Goal: Task Accomplishment & Management: Use online tool/utility

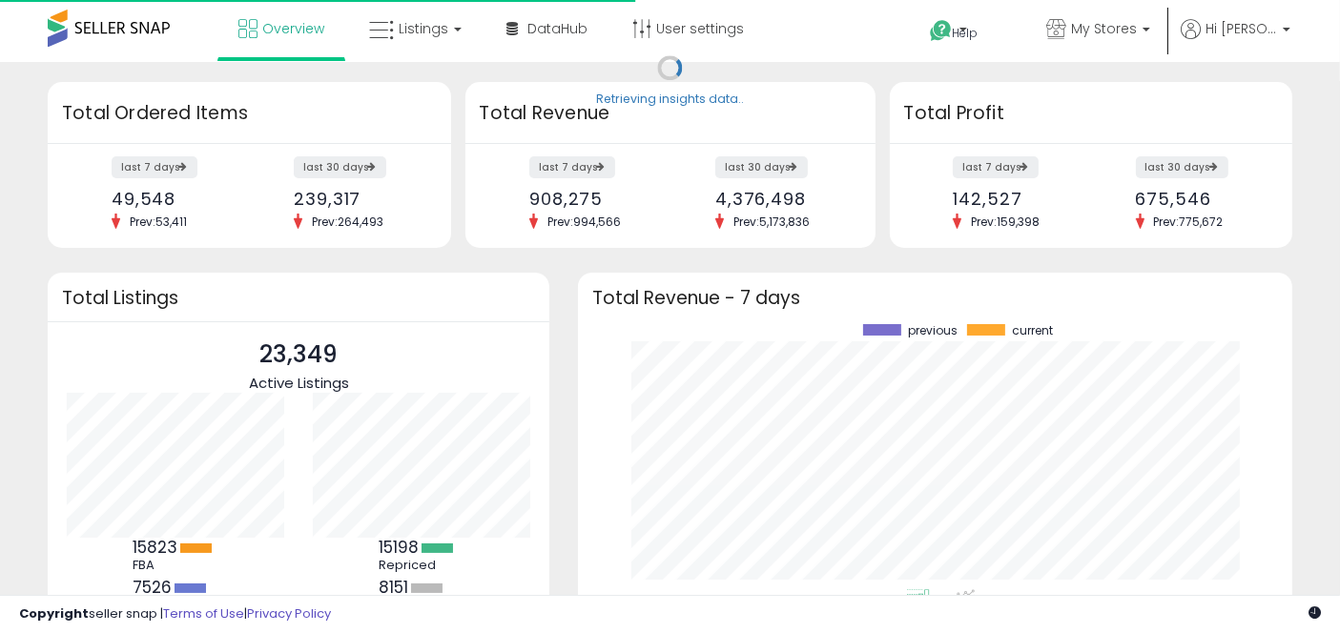
scroll to position [265, 675]
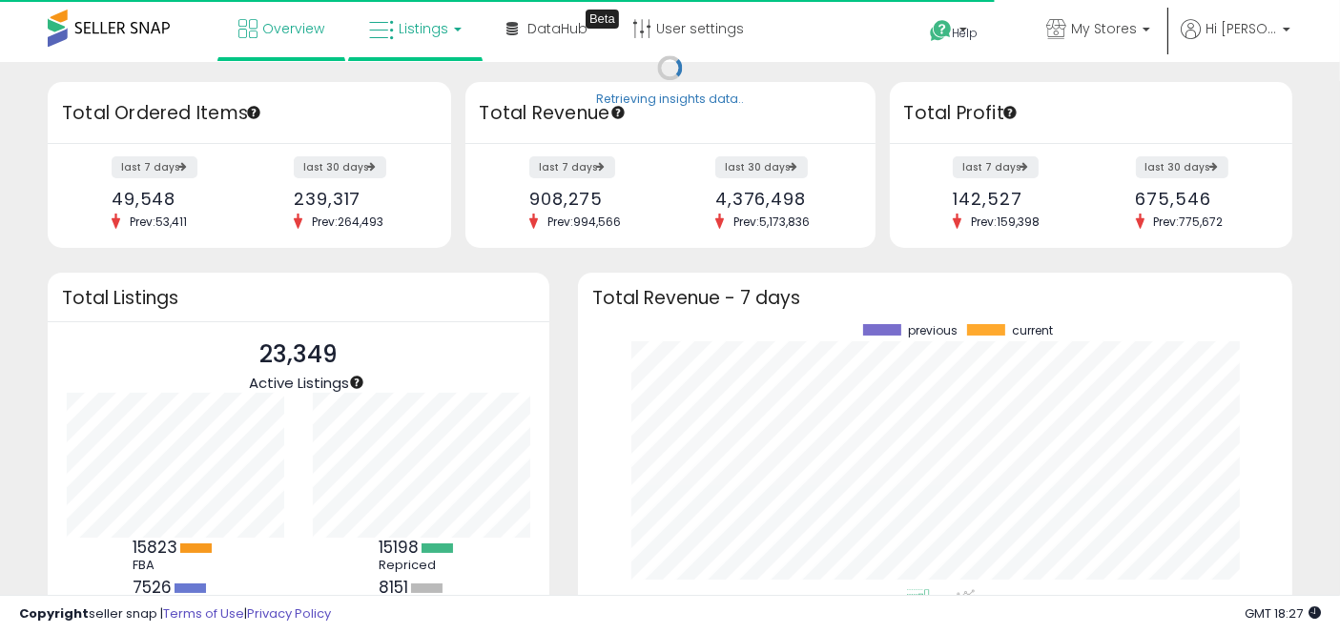
click at [373, 20] on icon at bounding box center [381, 30] width 25 height 25
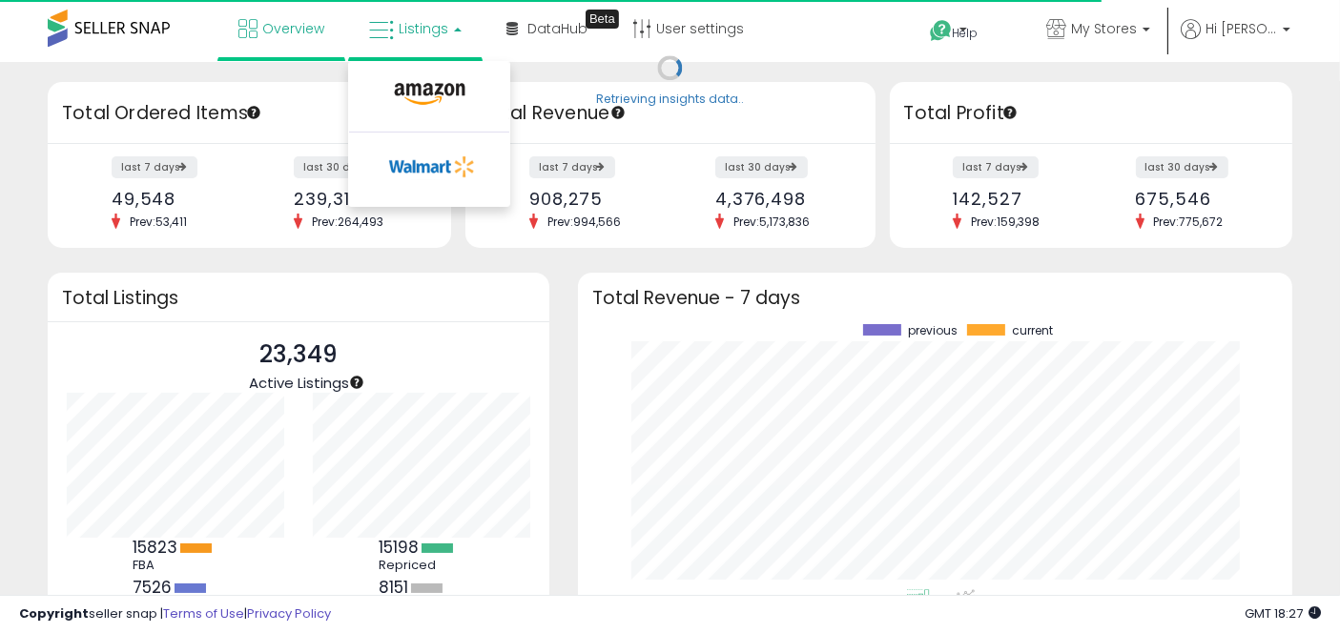
drag, startPoint x: 373, startPoint y: 20, endPoint x: 402, endPoint y: 102, distance: 87.2
click at [402, 61] on li "Listings" at bounding box center [415, 30] width 134 height 61
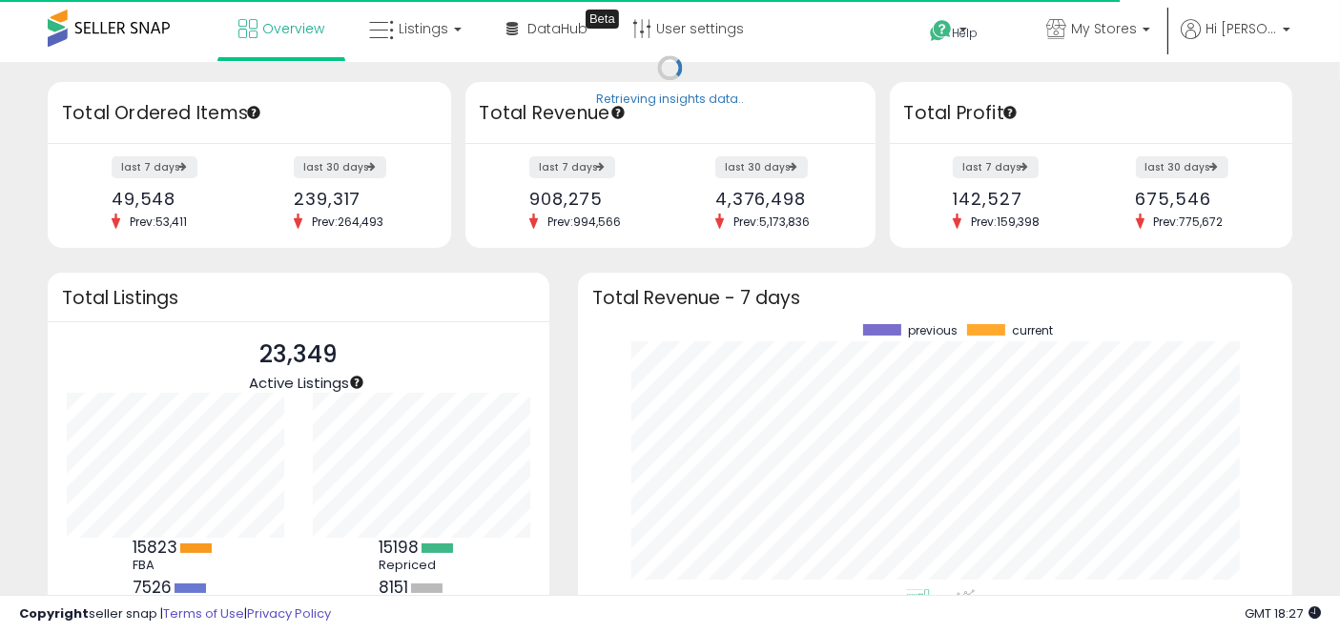
click at [402, 102] on h3 "Total Ordered Items" at bounding box center [249, 113] width 375 height 27
click at [431, 37] on span "Listings" at bounding box center [424, 28] width 50 height 19
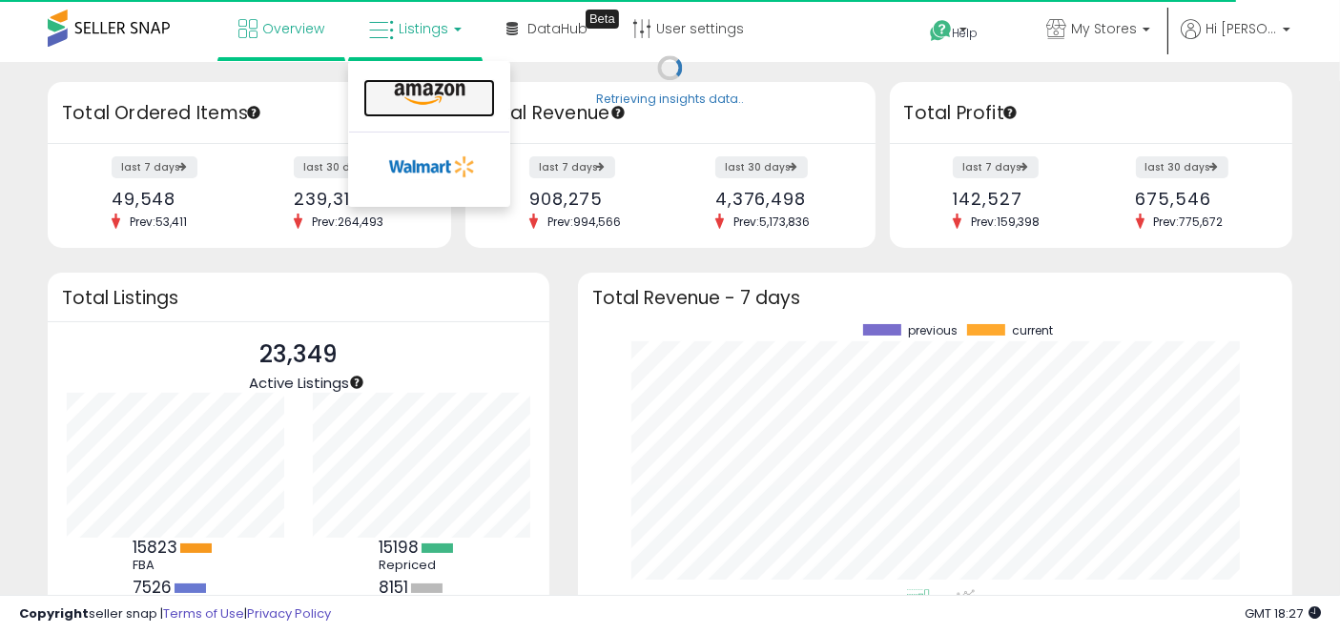
click at [443, 85] on icon at bounding box center [429, 94] width 83 height 25
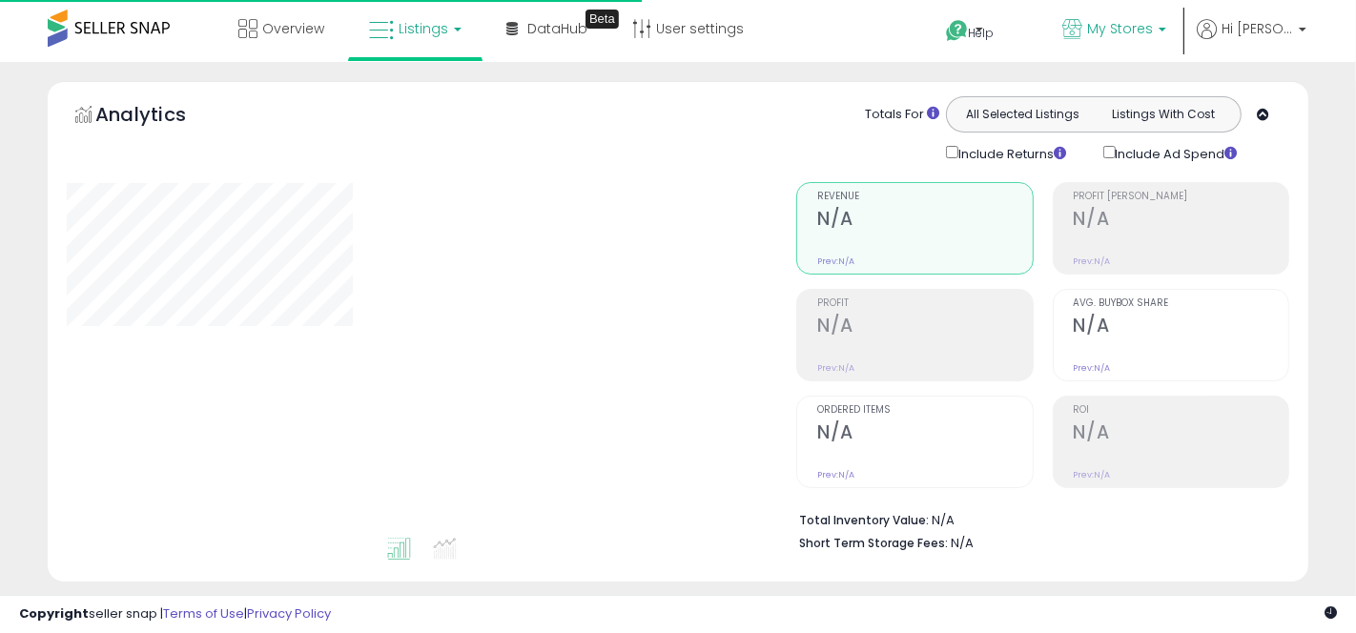
click at [1130, 25] on span "My Stores" at bounding box center [1120, 28] width 66 height 19
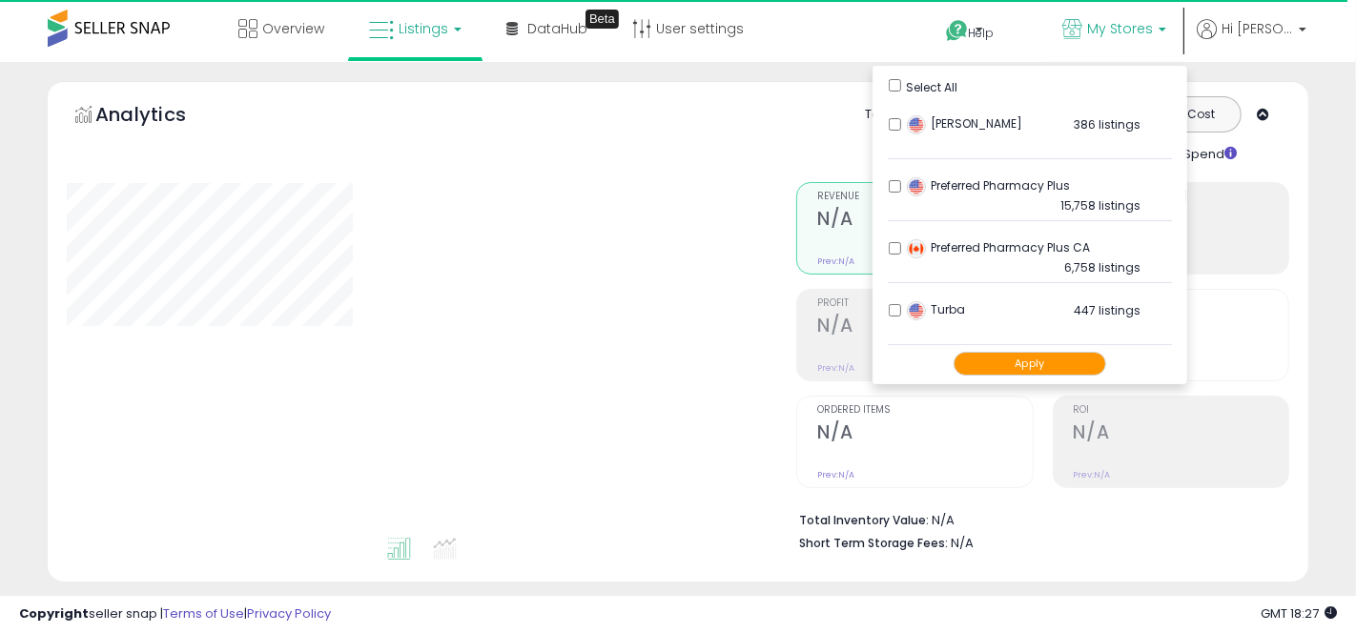
click at [1015, 365] on button "Apply" at bounding box center [1030, 364] width 153 height 24
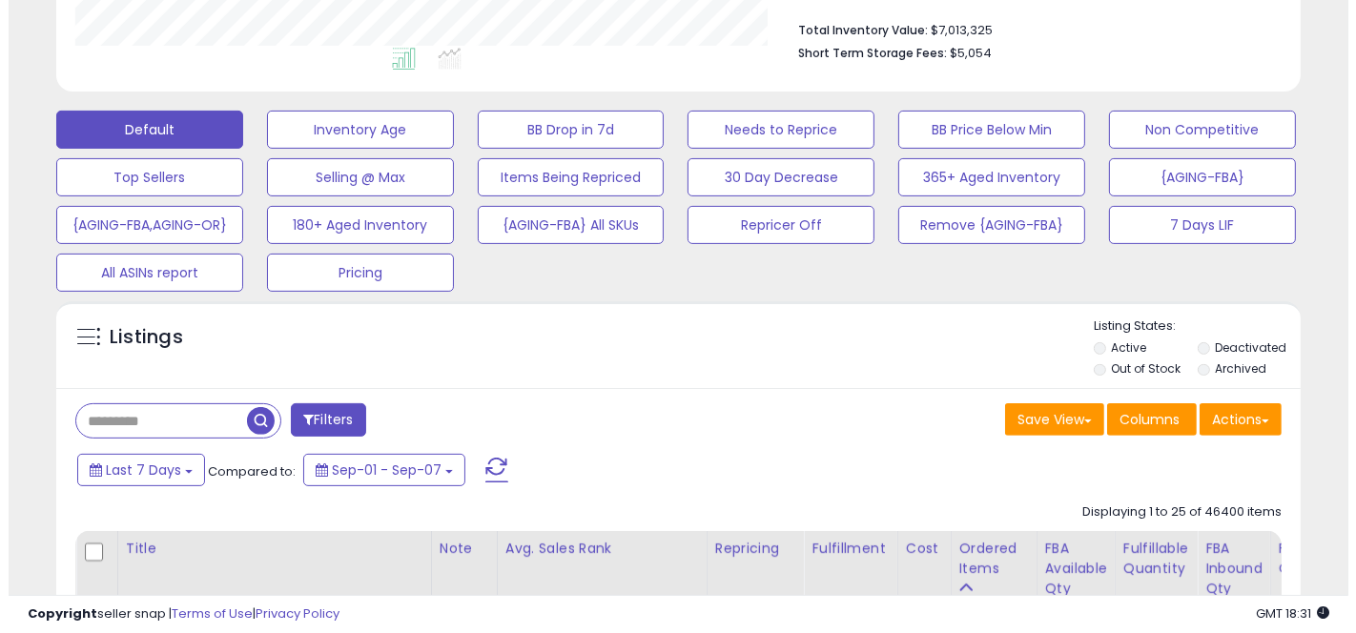
scroll to position [493, 0]
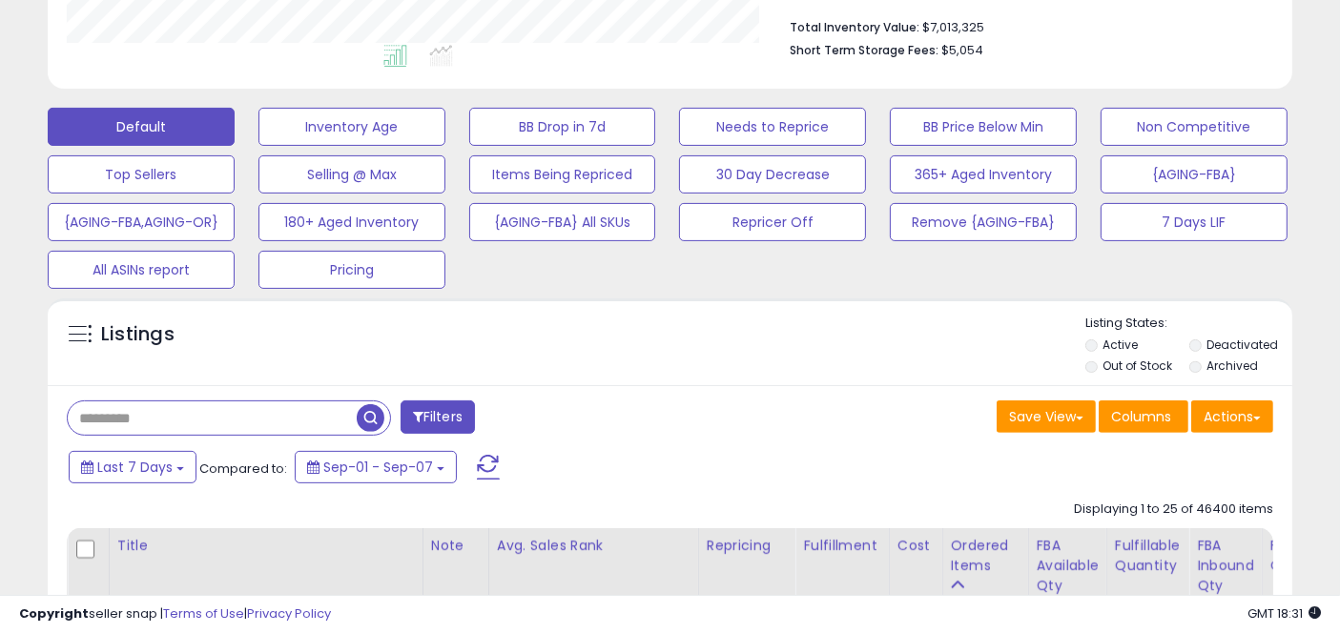
click at [115, 418] on input "text" at bounding box center [212, 417] width 289 height 33
paste input "**********"
type input "**********"
click at [364, 418] on span "button" at bounding box center [371, 418] width 28 height 28
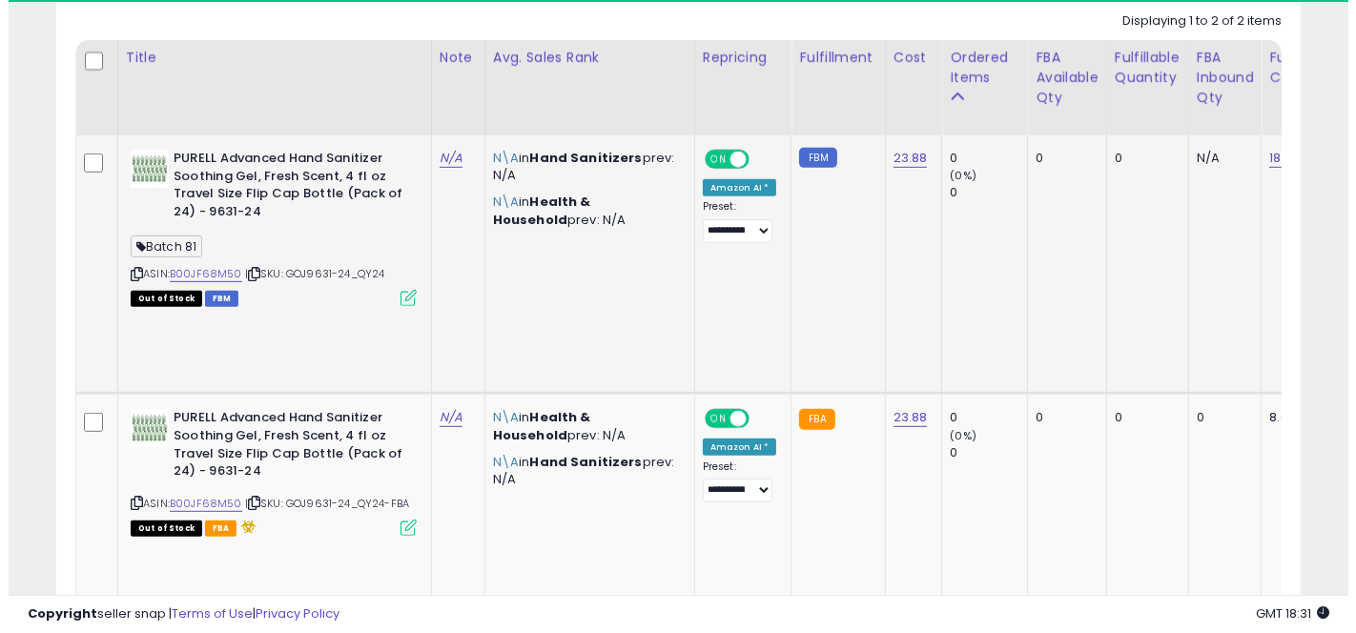
scroll to position [391, 720]
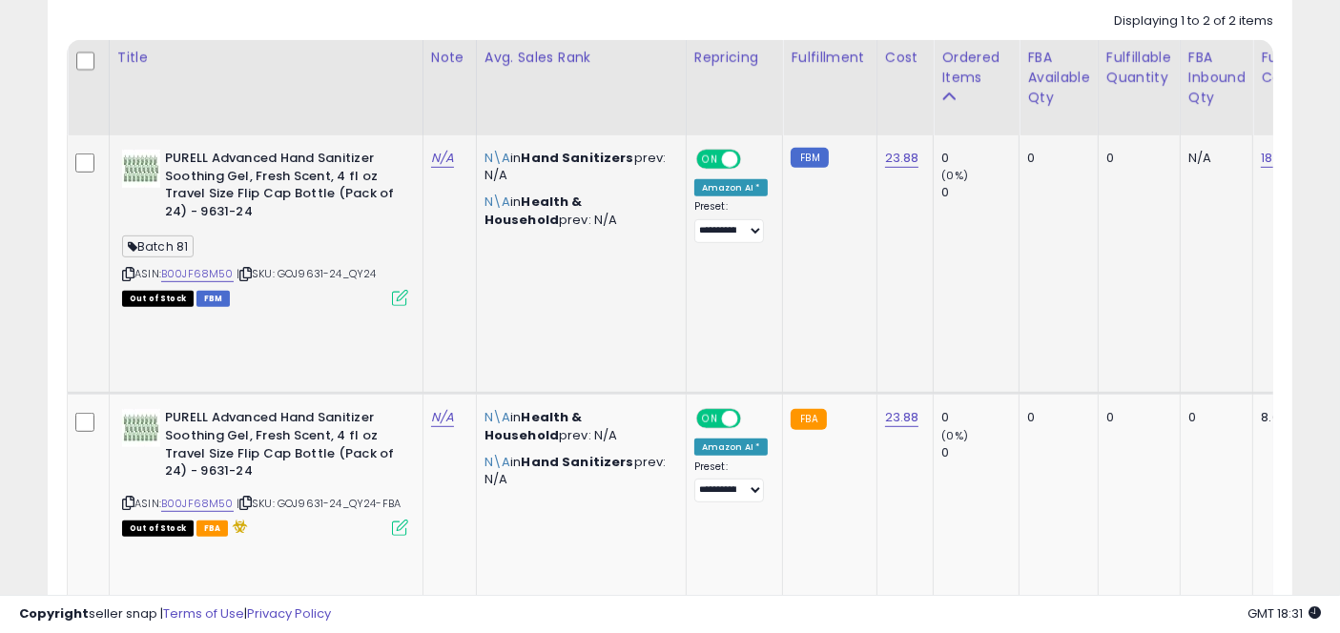
click at [399, 298] on icon at bounding box center [400, 298] width 16 height 16
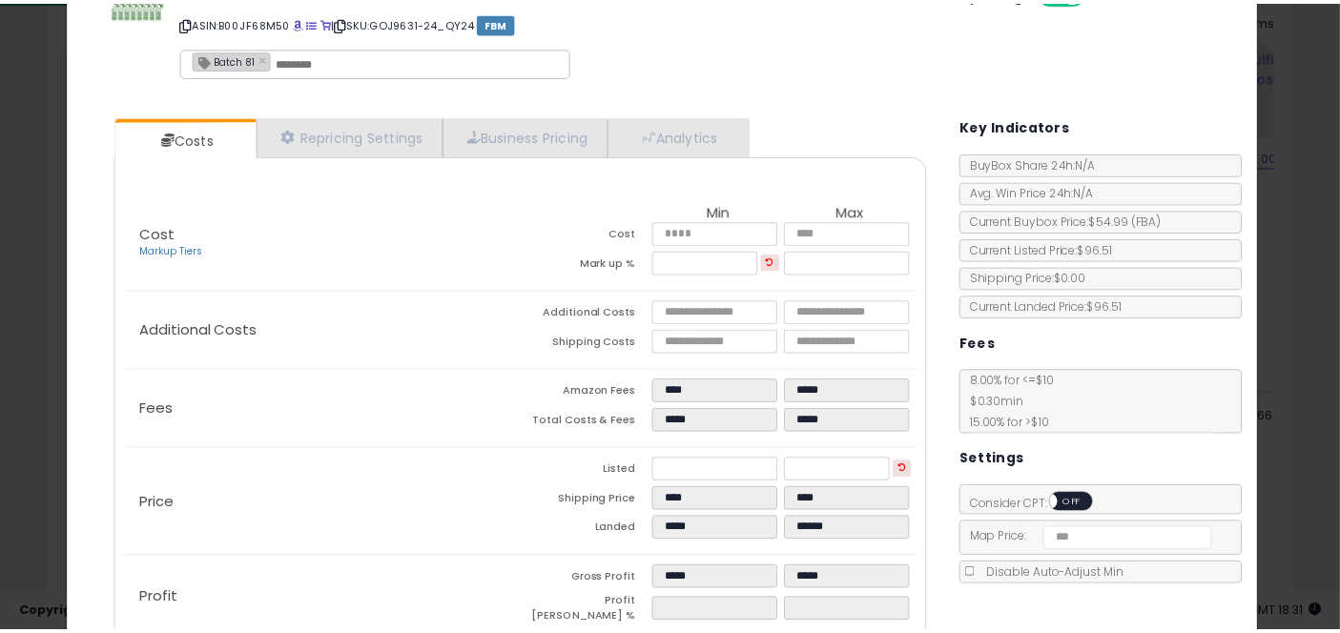
scroll to position [98, 0]
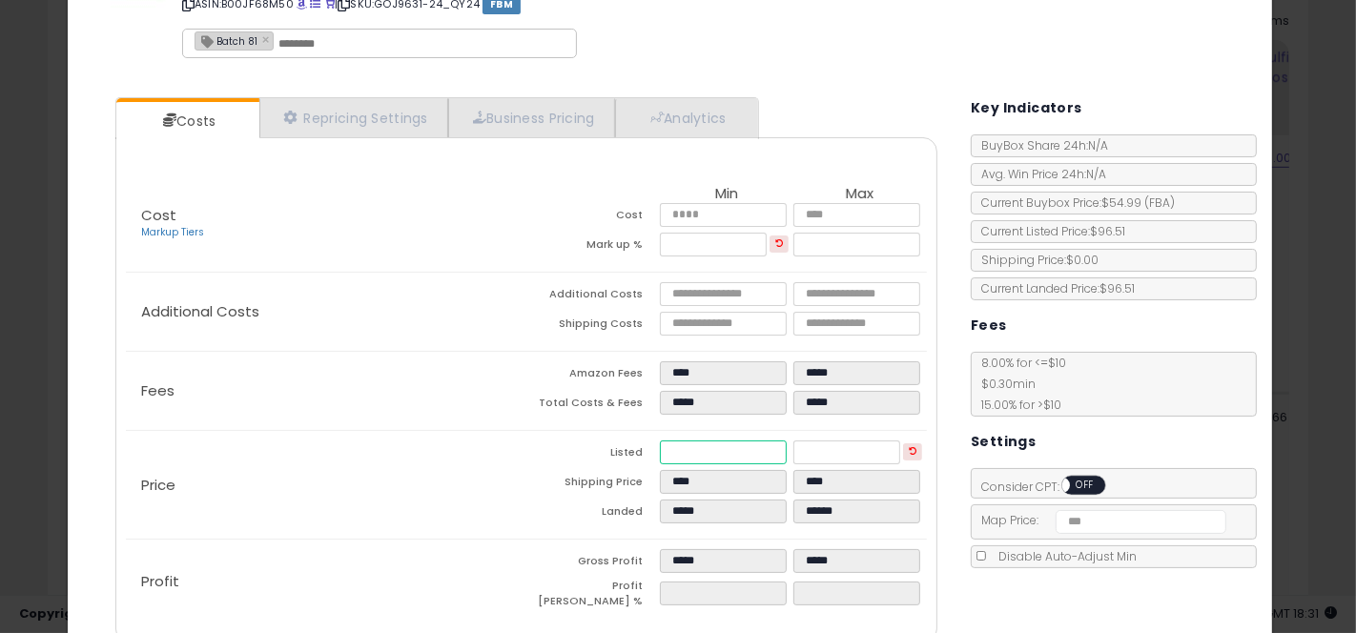
click at [676, 447] on input "*****" at bounding box center [723, 453] width 127 height 24
click at [1282, 156] on div "× Close PURELL Advanced Hand Sanitizer Soothing Gel, Fresh Scent, 4 fl oz Trave…" at bounding box center [678, 316] width 1356 height 633
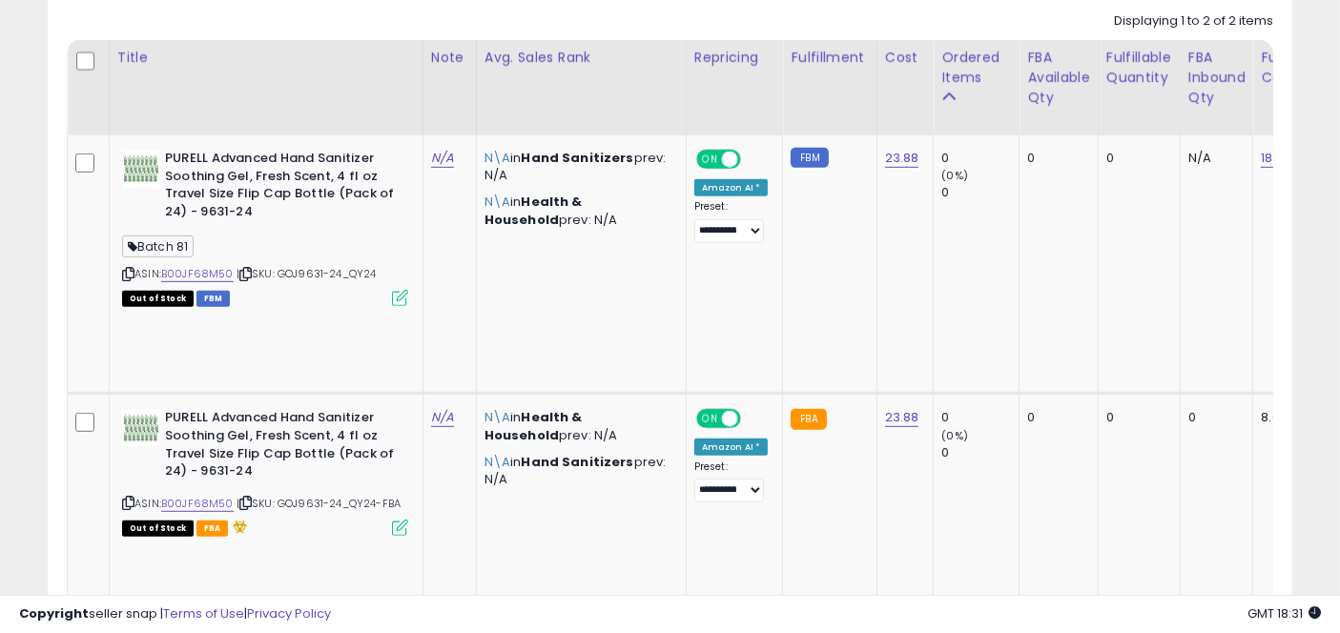
scroll to position [953182, 952852]
click at [927, 560] on div "**********" at bounding box center [670, 313] width 1244 height 832
click at [660, 503] on div "Retrieving listings data.. Displaying 1 to 2 of 2 items Title Note" at bounding box center [670, 357] width 1206 height 708
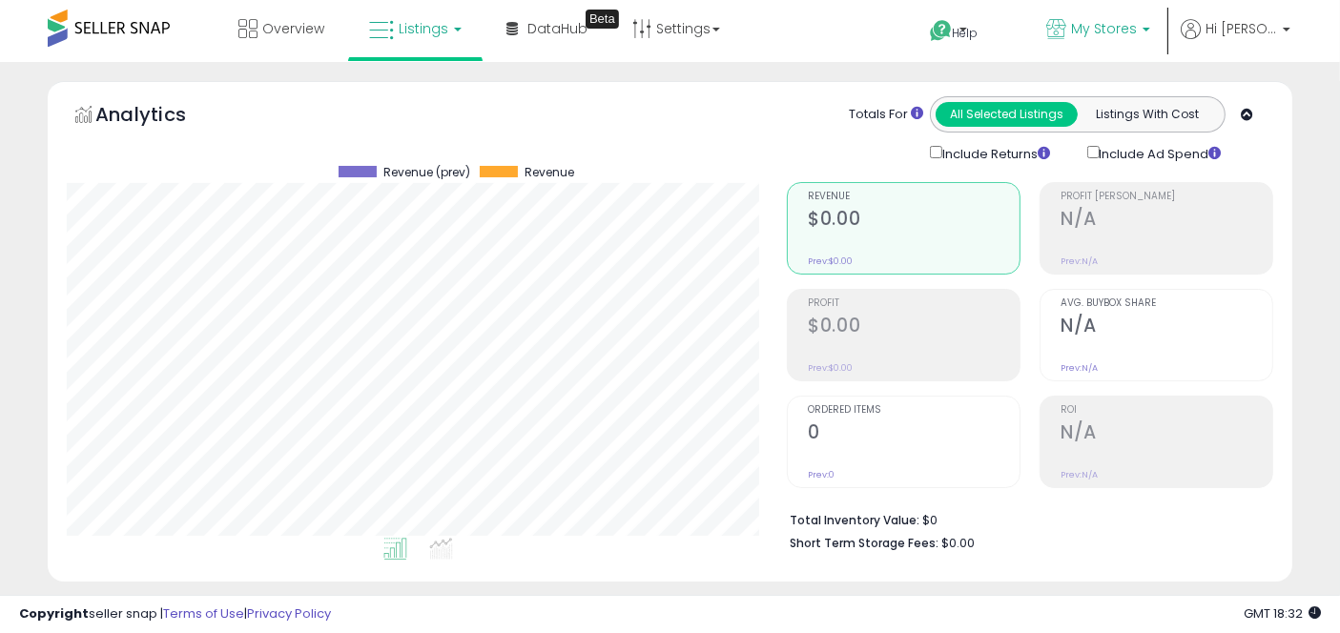
click at [1117, 45] on link "My Stores" at bounding box center [1098, 31] width 133 height 62
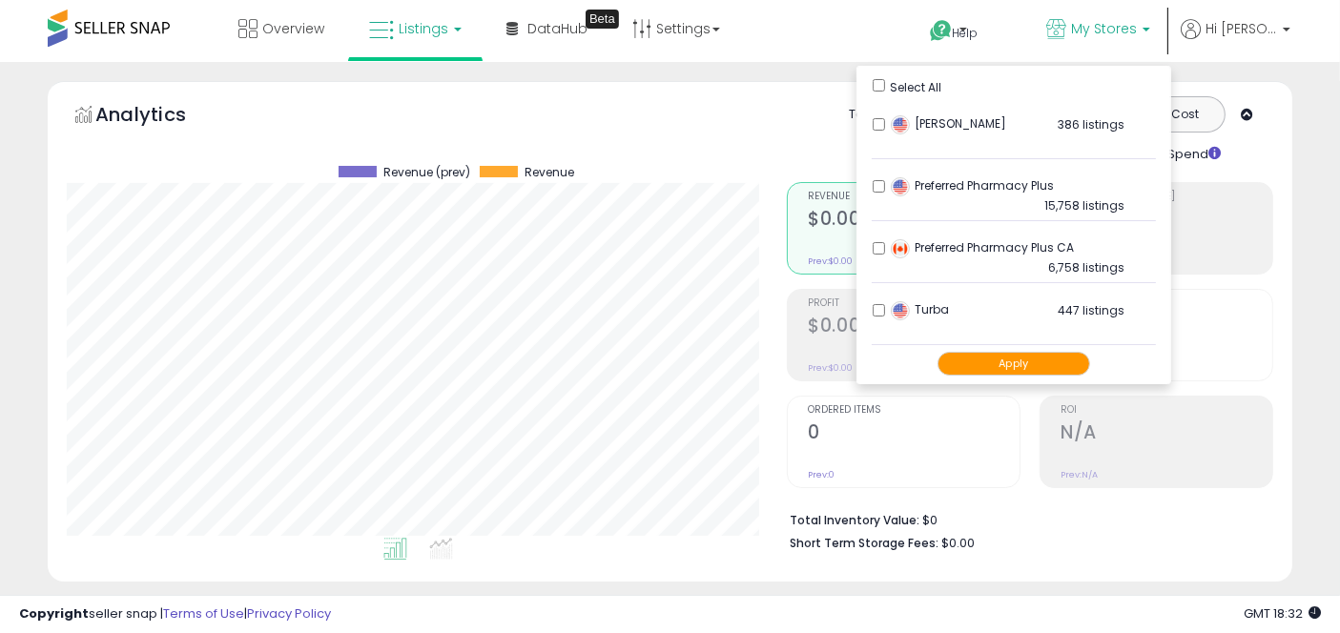
click at [1037, 360] on button "Apply" at bounding box center [1013, 364] width 153 height 24
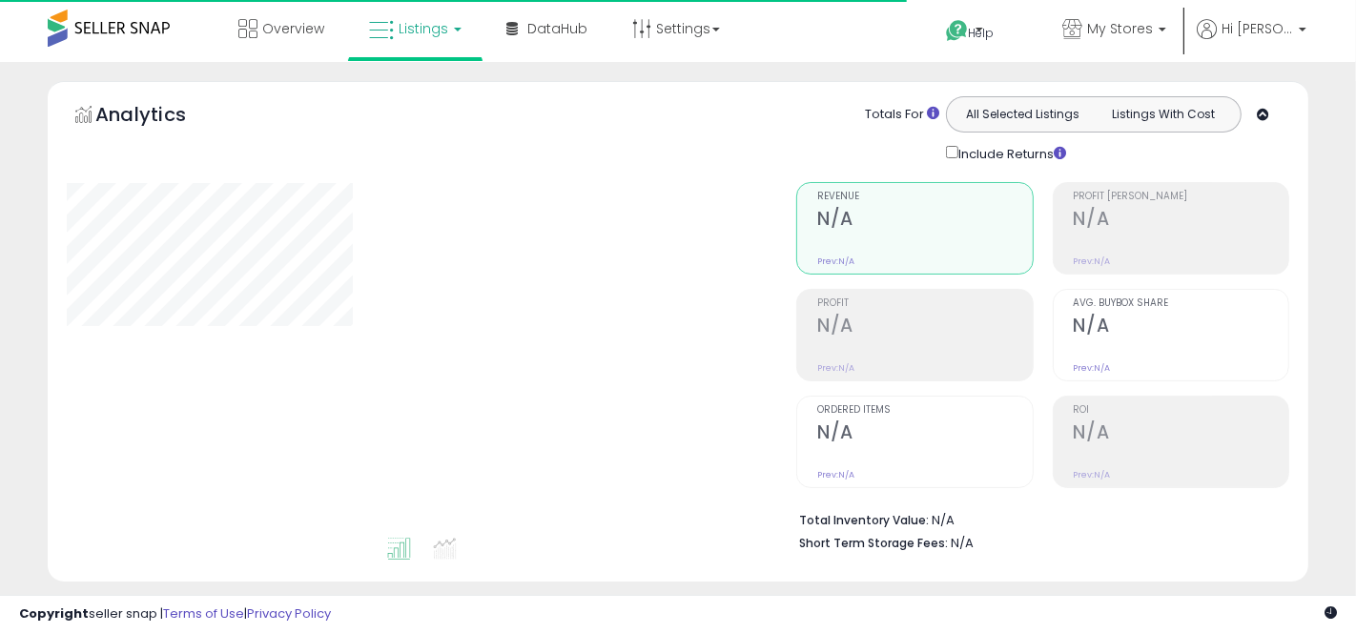
type input "**********"
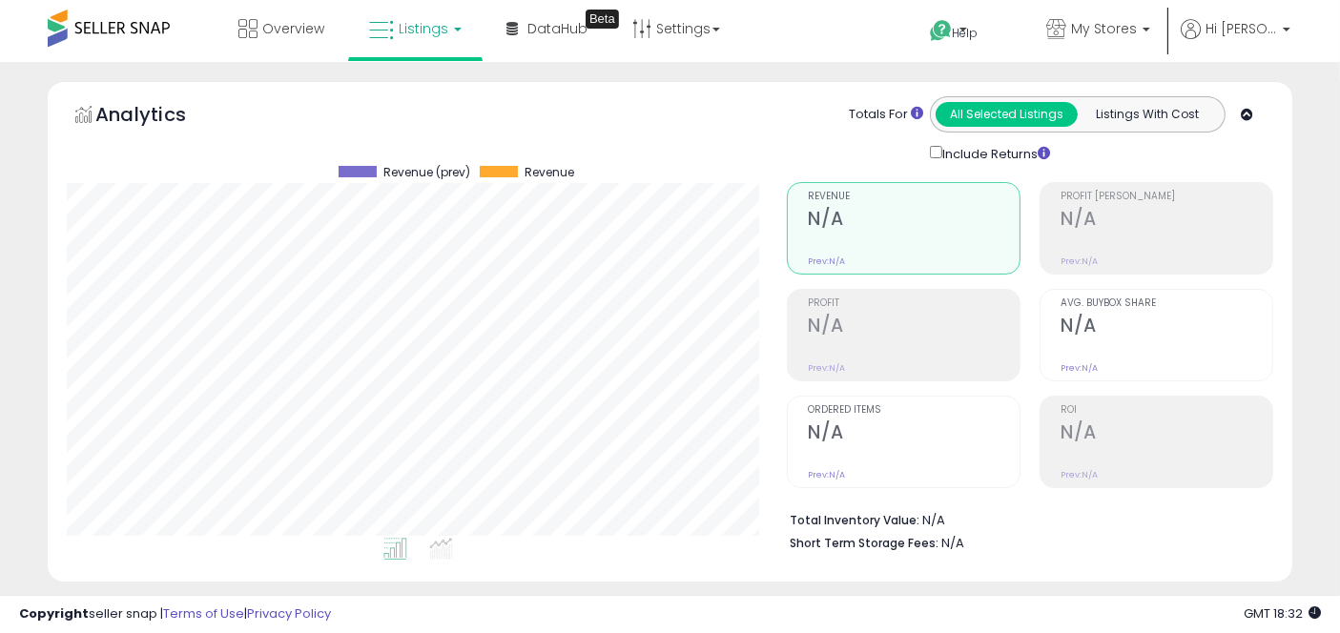
scroll to position [391, 720]
click at [764, 358] on div "Retrieving graph data.. Revenue (prev) Revenue" at bounding box center [412, 358] width 720 height 391
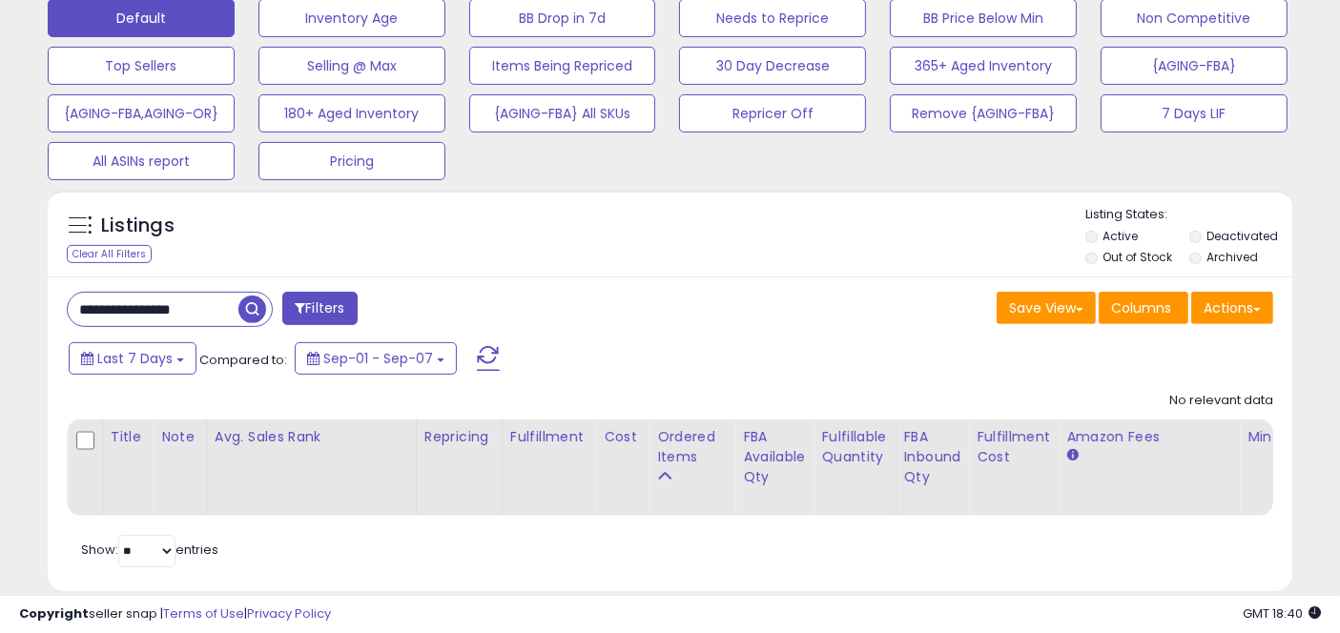
scroll to position [647, 0]
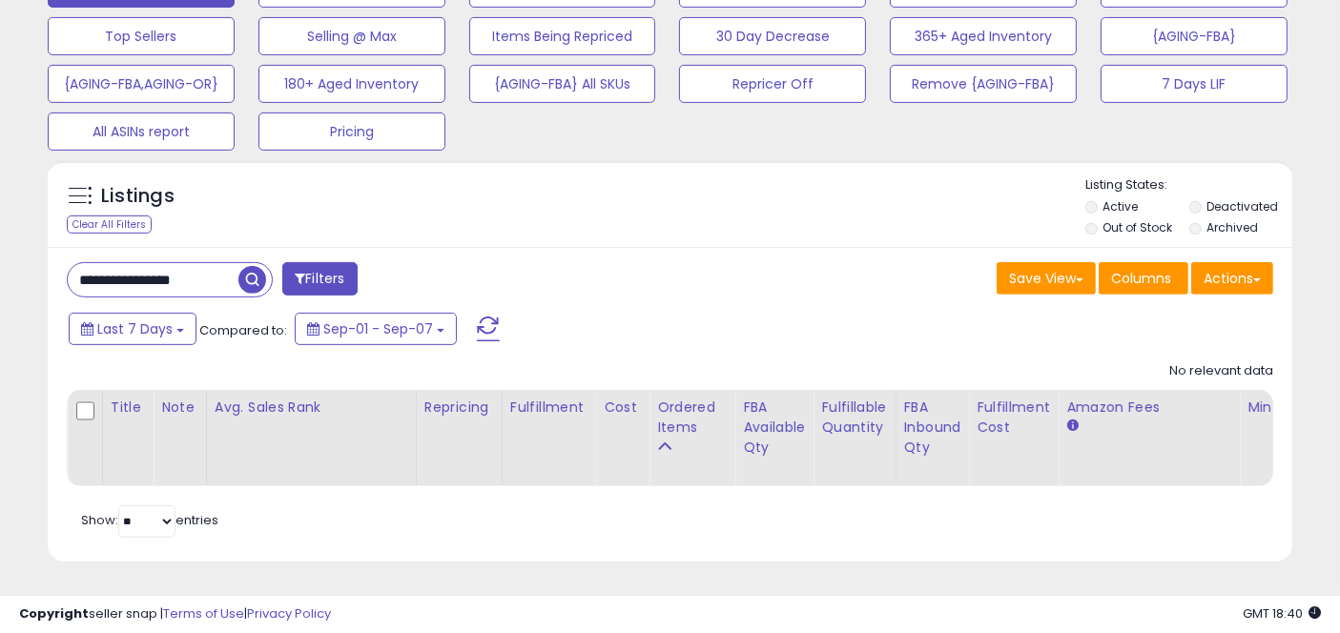
click at [163, 263] on input "**********" at bounding box center [153, 279] width 171 height 33
click at [163, 263] on input "**********" at bounding box center [212, 279] width 289 height 33
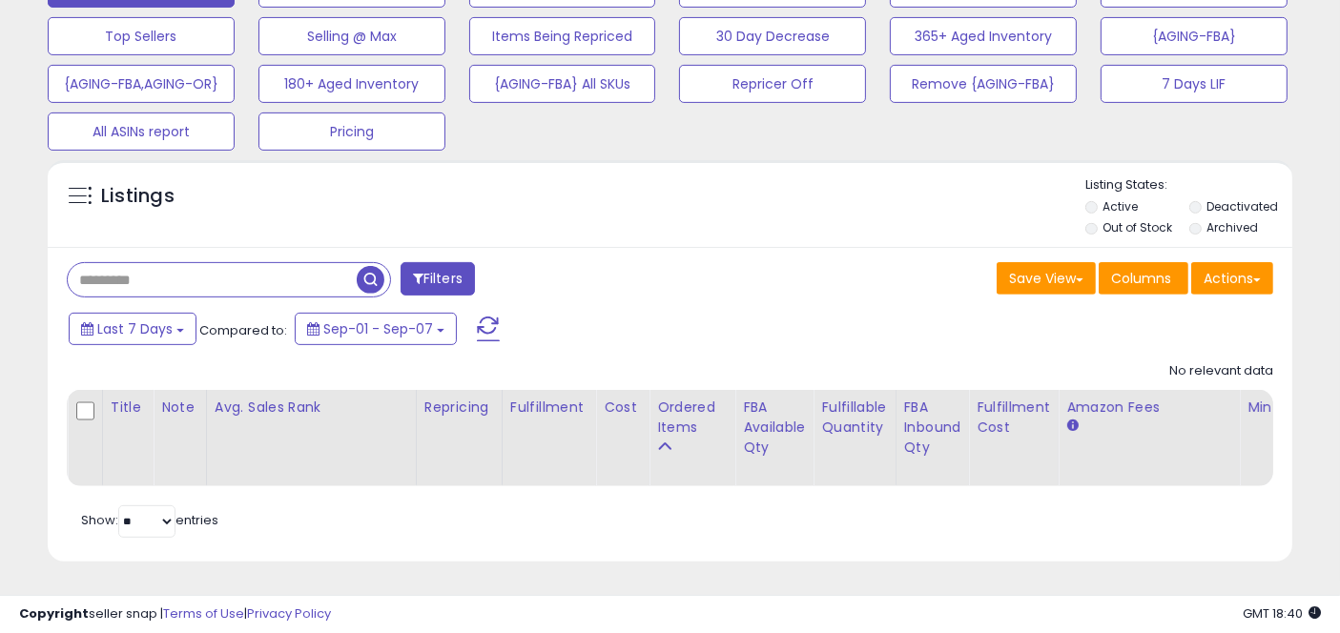
scroll to position [391, 729]
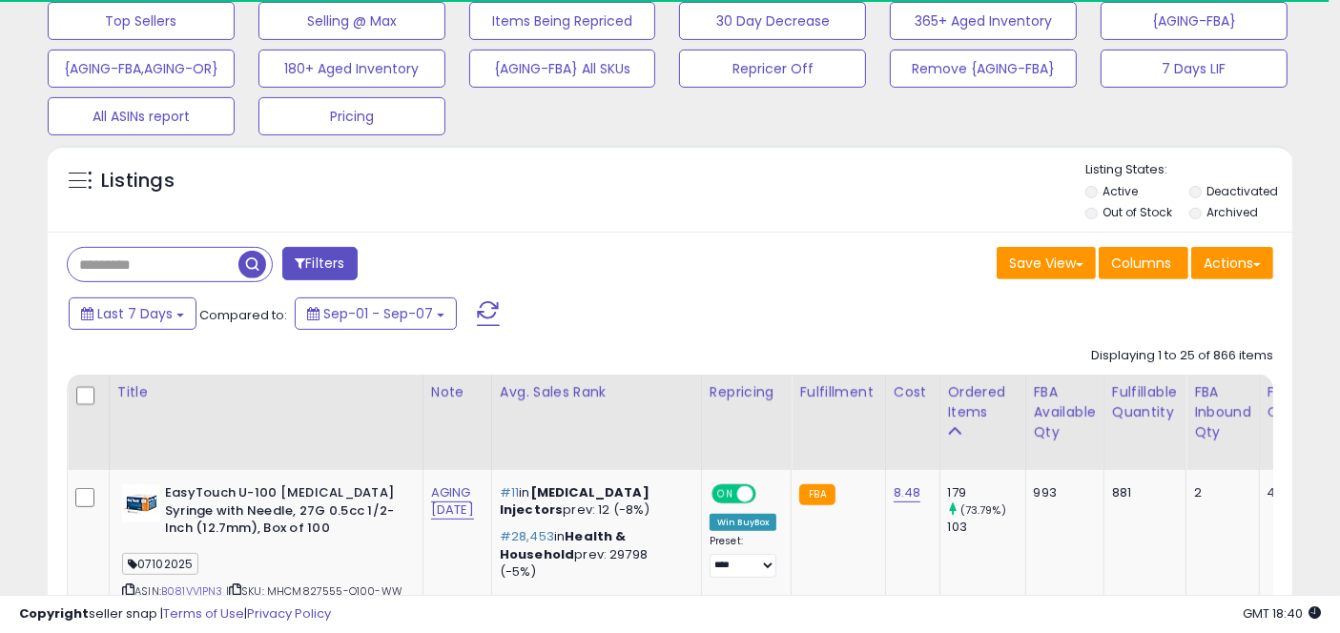
scroll to position [953182, 952852]
click at [182, 264] on input "text" at bounding box center [212, 264] width 289 height 33
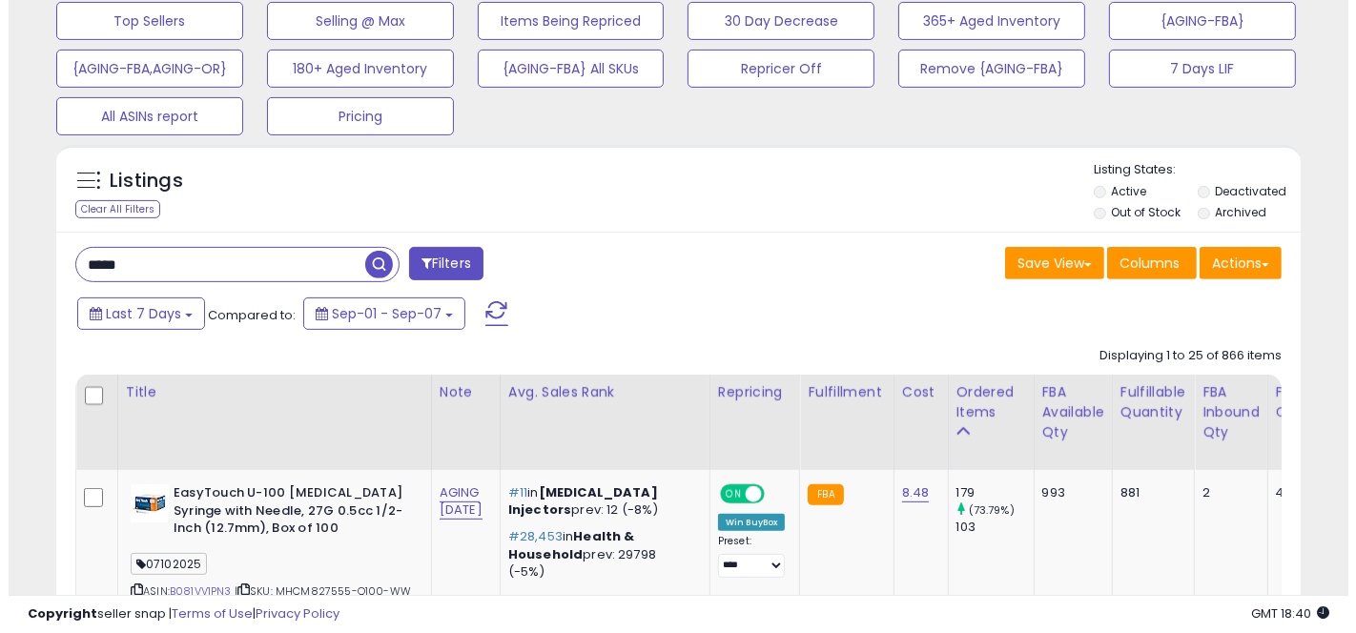
scroll to position [391, 720]
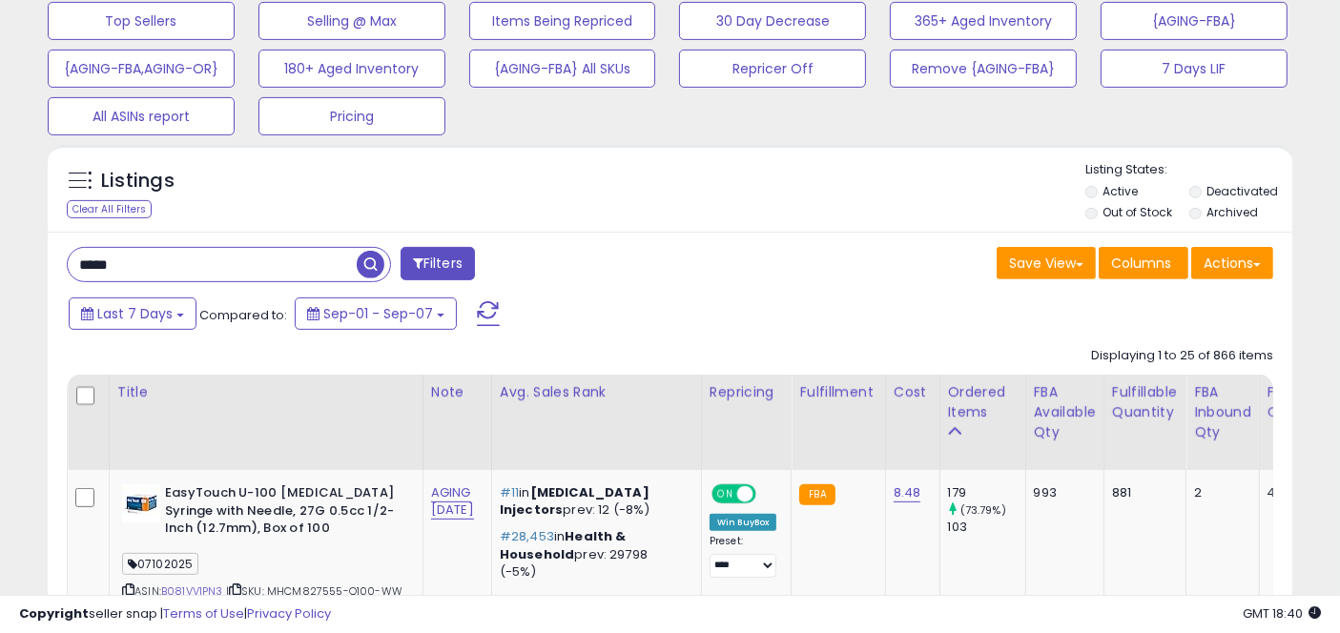
type input "*****"
click at [373, 262] on span "button" at bounding box center [371, 265] width 28 height 28
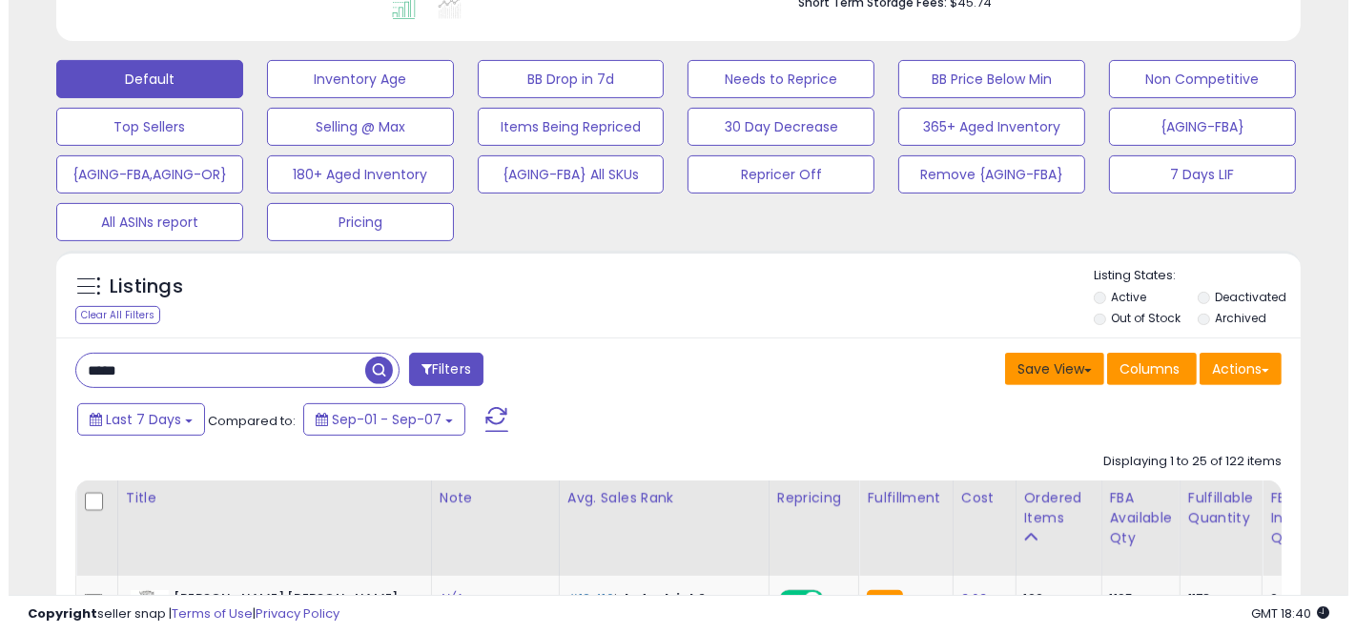
scroll to position [520, 0]
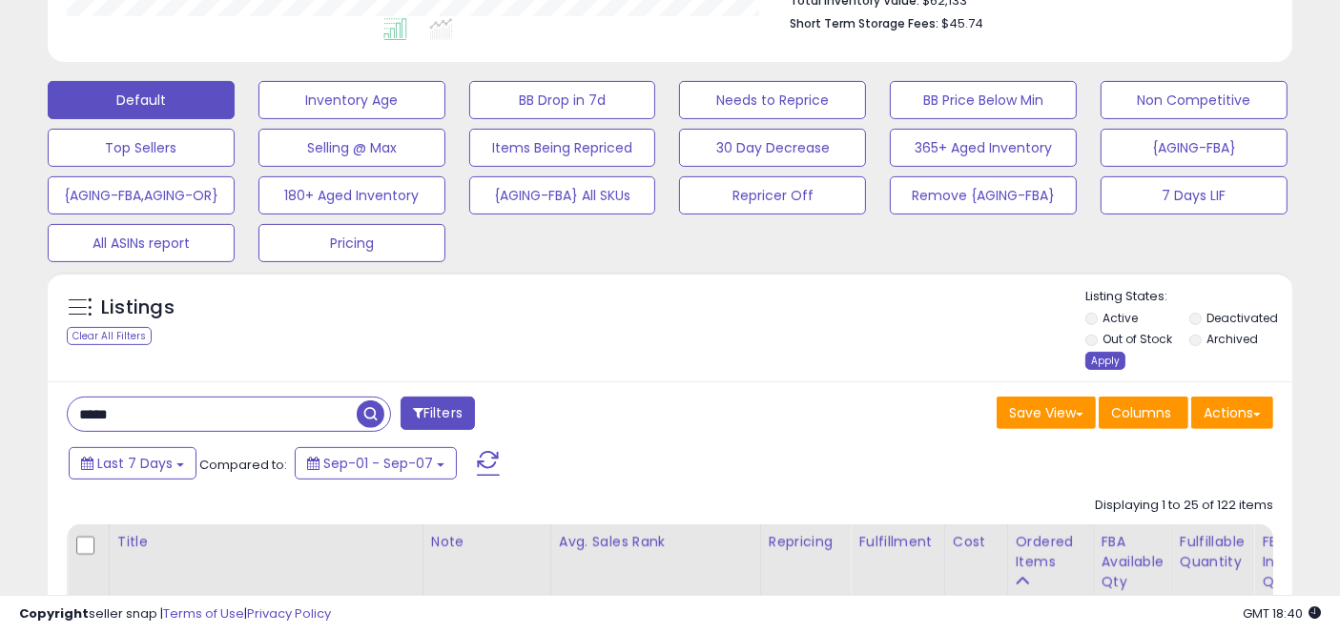
click at [1119, 365] on div "Apply" at bounding box center [1105, 361] width 40 height 18
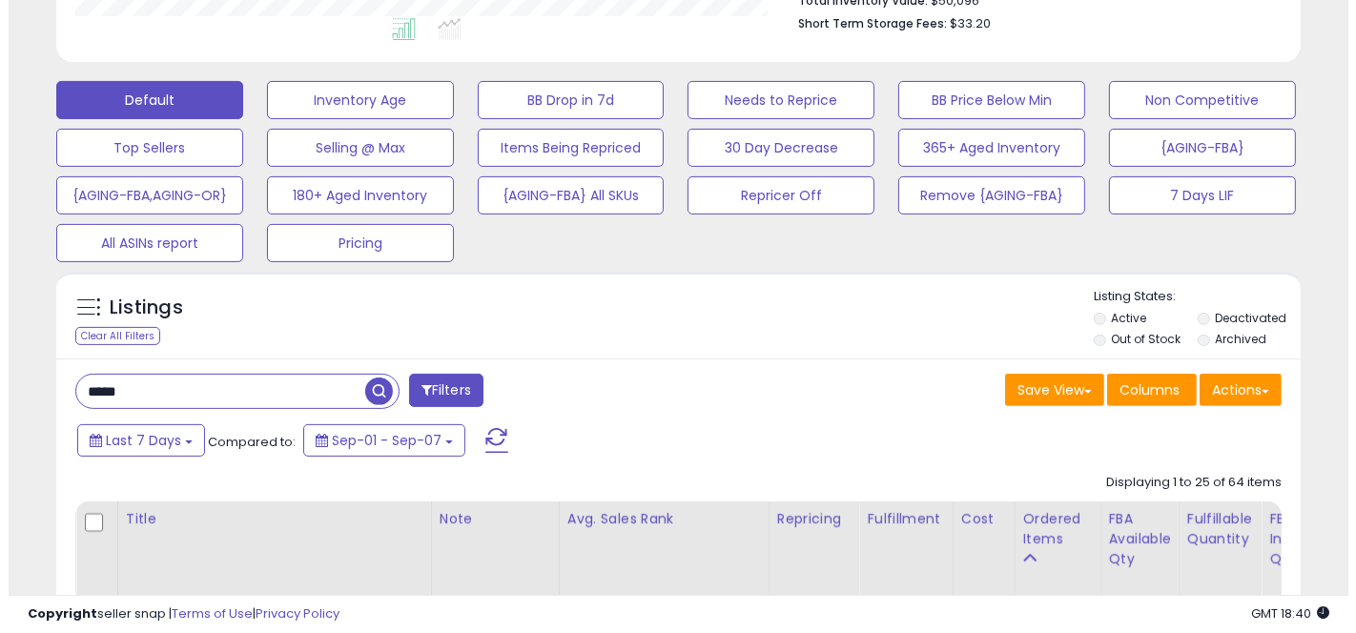
scroll to position [391, 720]
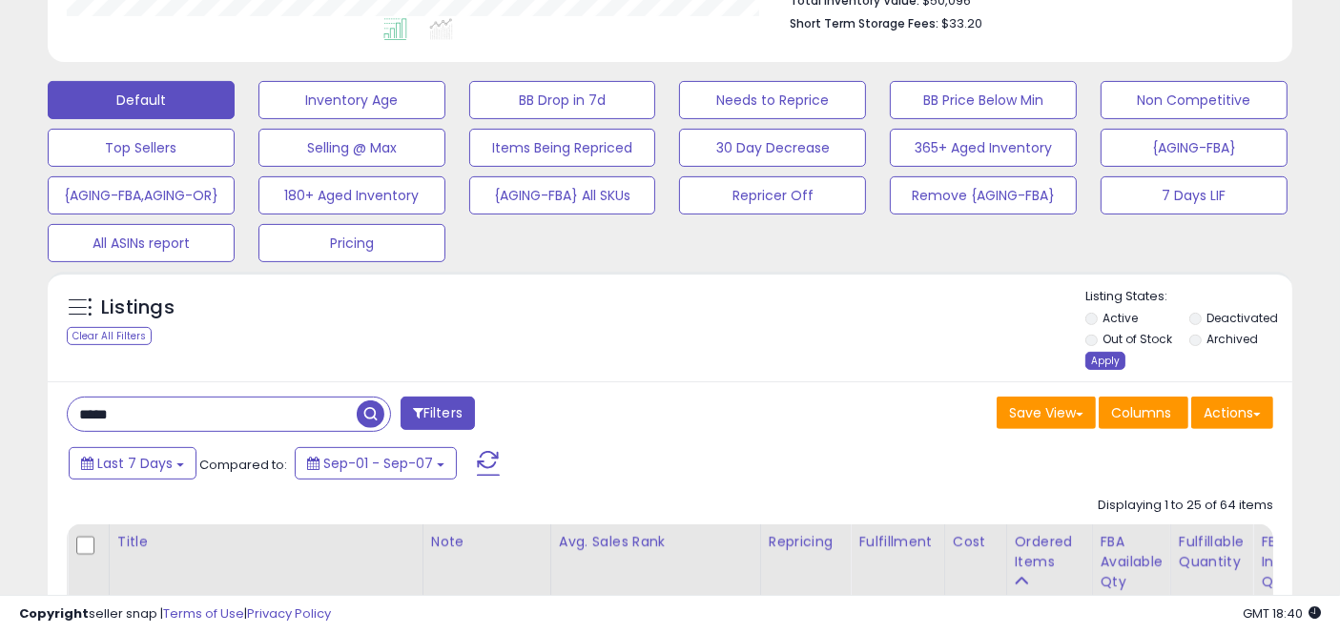
click at [1109, 369] on div "Apply" at bounding box center [1105, 361] width 40 height 18
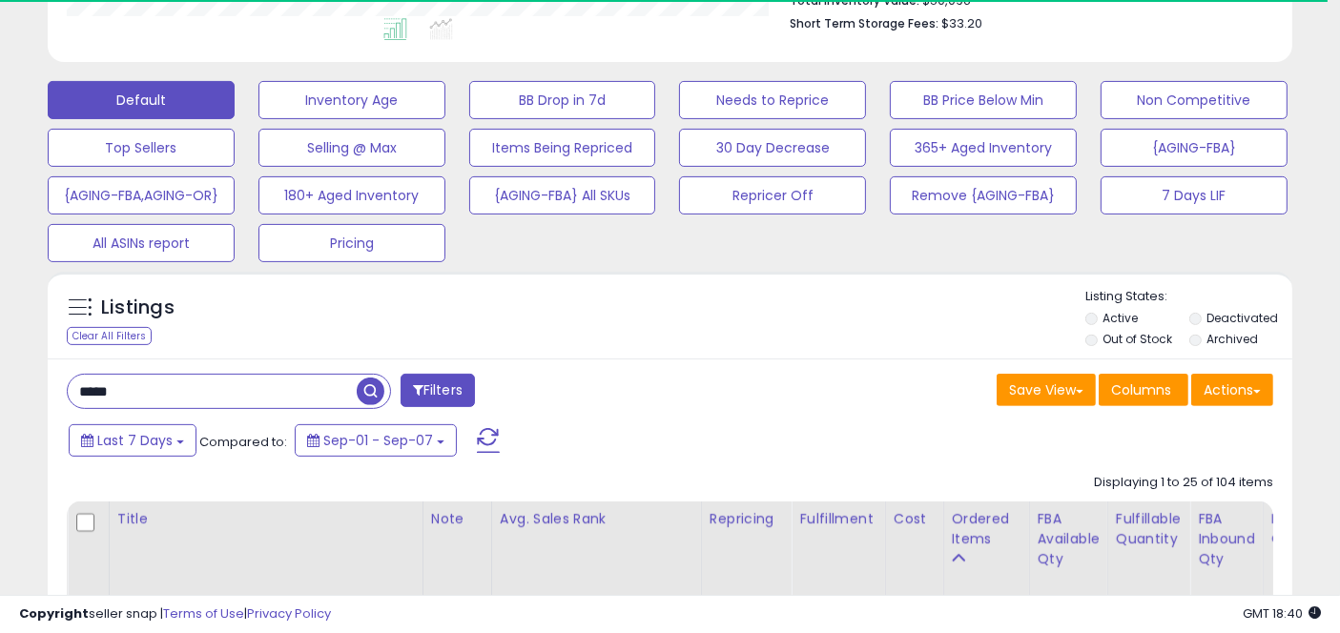
scroll to position [953182, 952852]
click at [1240, 390] on button "Actions" at bounding box center [1232, 390] width 82 height 32
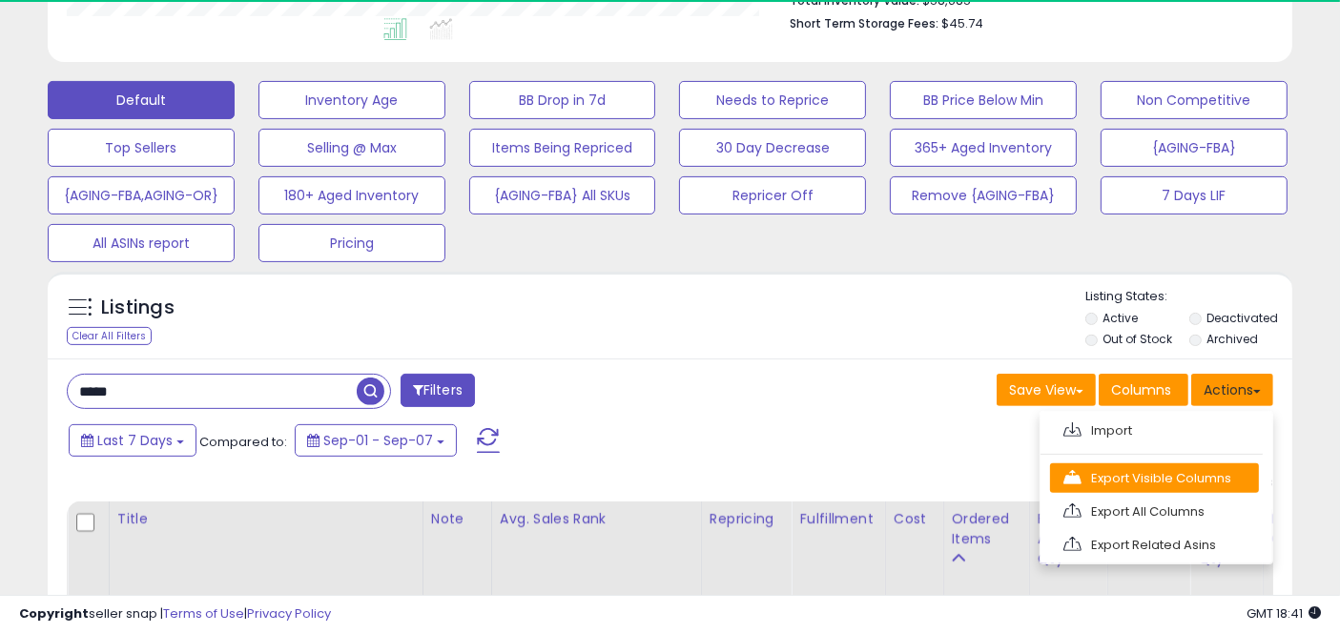
scroll to position [391, 720]
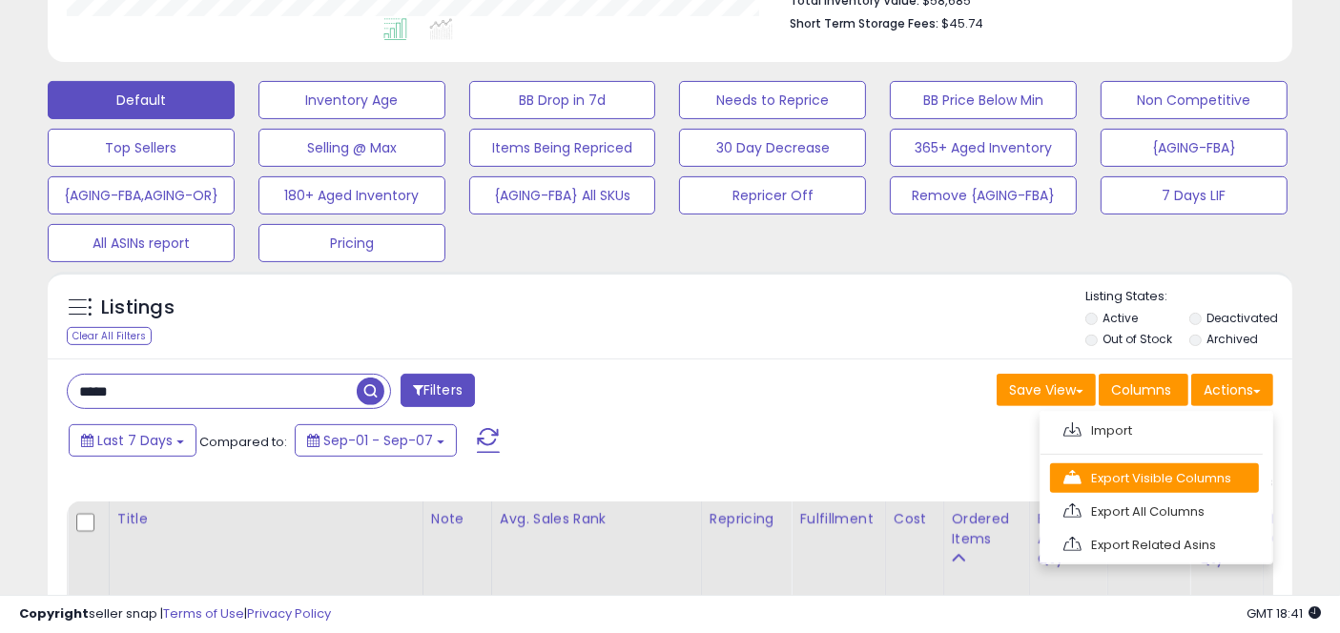
click at [1174, 475] on link "Export Visible Columns" at bounding box center [1154, 478] width 209 height 30
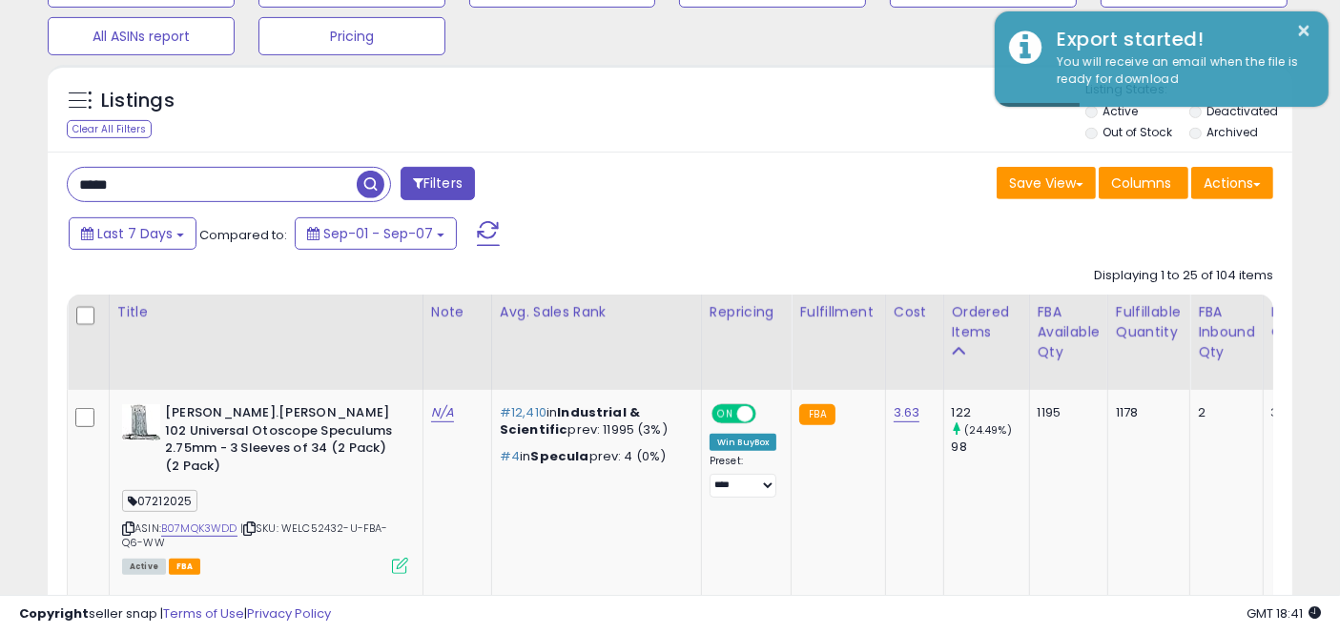
scroll to position [690, 0]
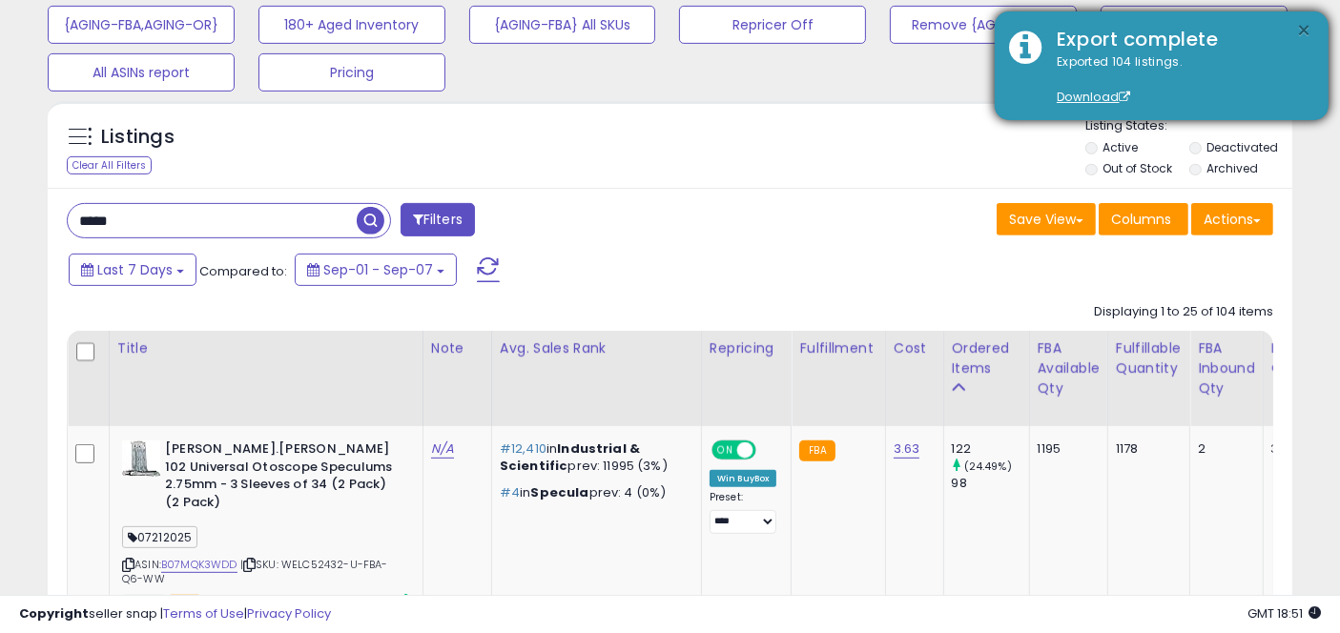
click at [1299, 29] on button "×" at bounding box center [1304, 31] width 15 height 24
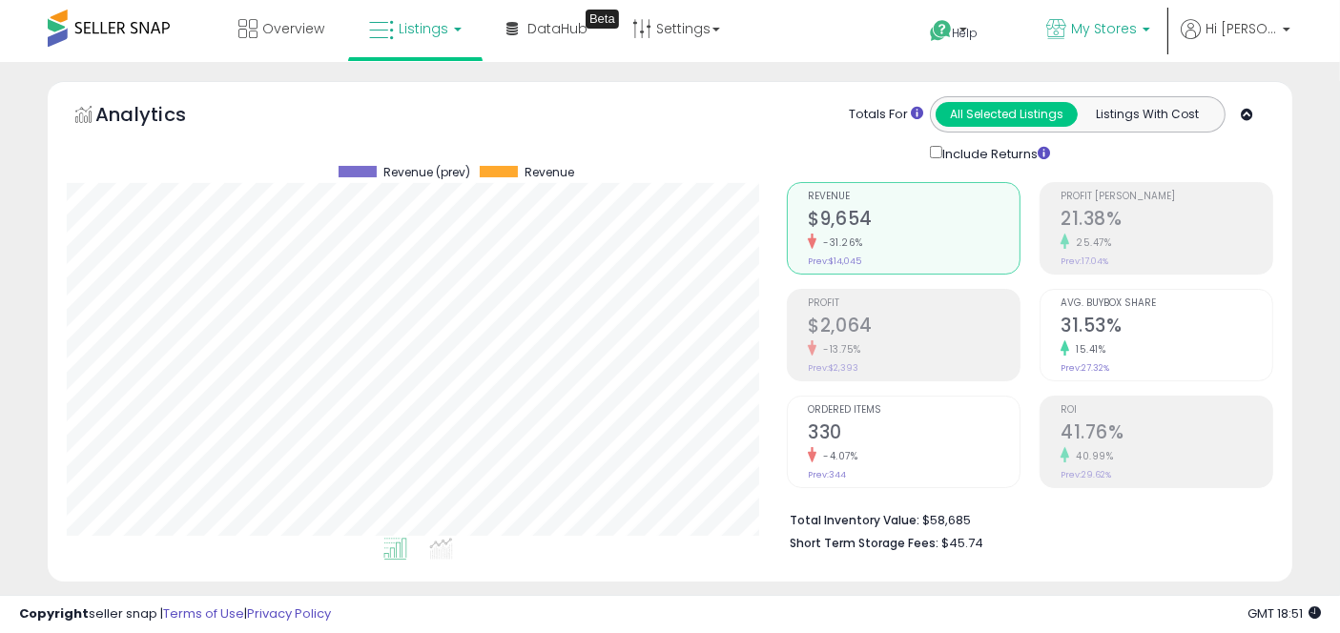
click at [1110, 46] on link "My Stores" at bounding box center [1098, 31] width 133 height 62
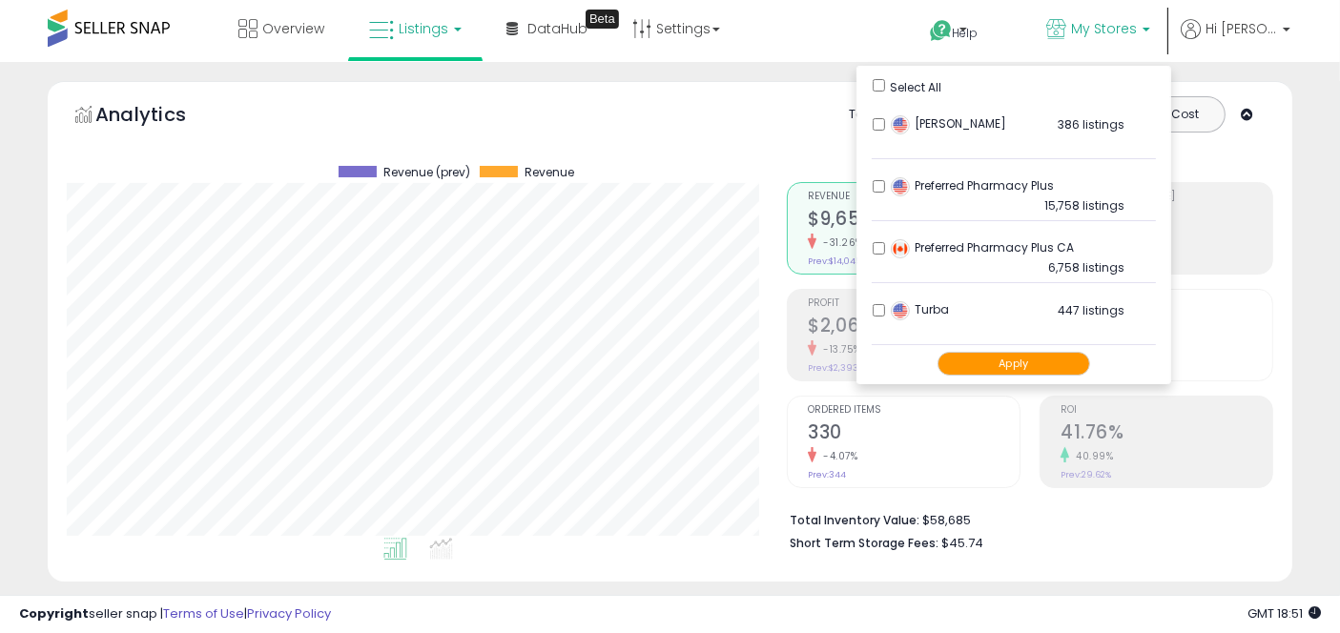
click at [1025, 369] on button "Apply" at bounding box center [1013, 364] width 153 height 24
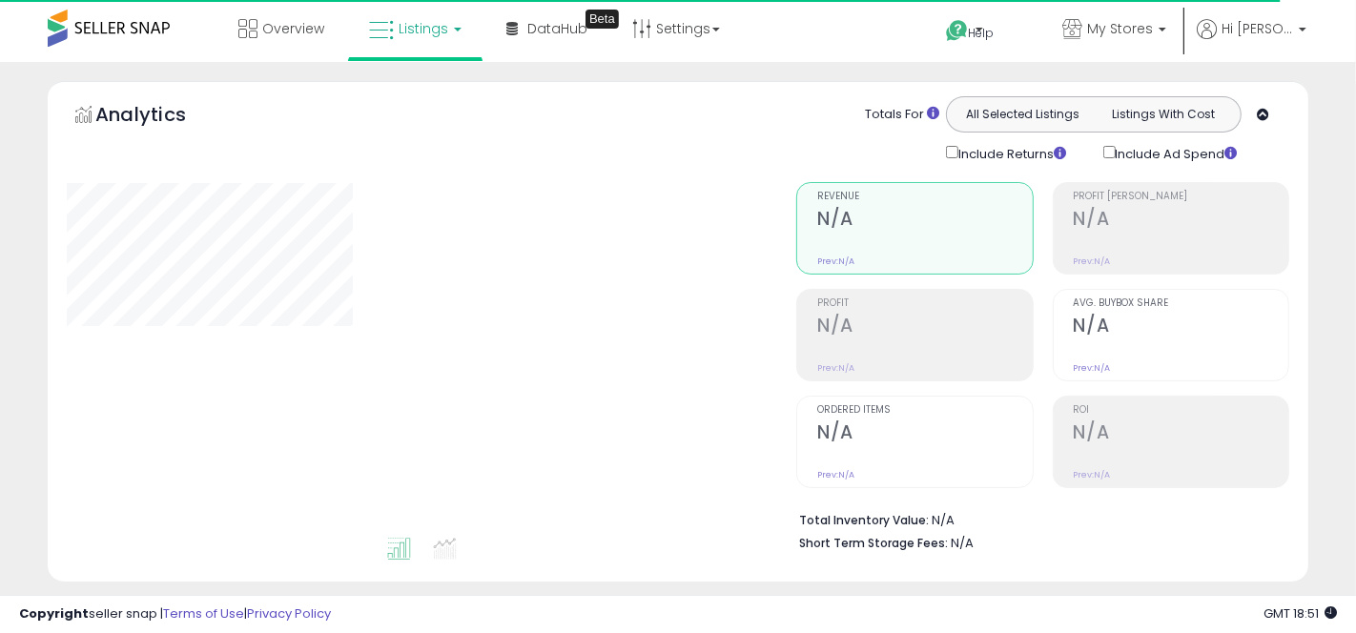
type input "*****"
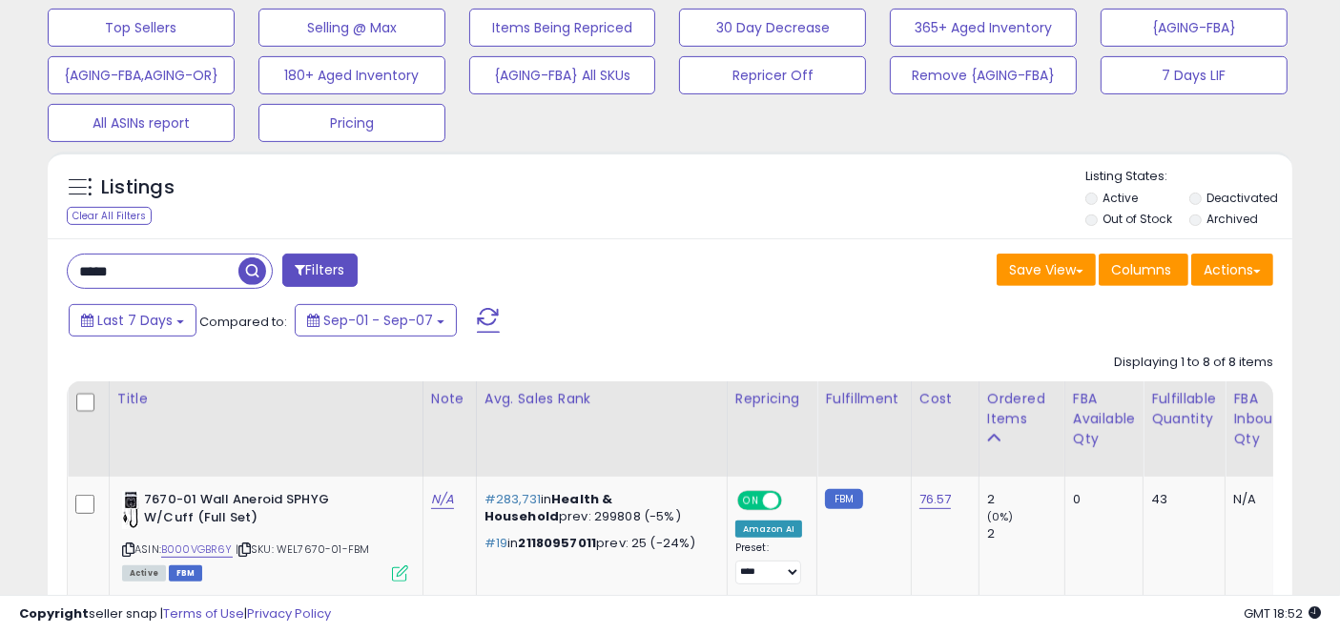
scroll to position [639, 0]
click at [1222, 274] on button "Actions" at bounding box center [1232, 271] width 82 height 32
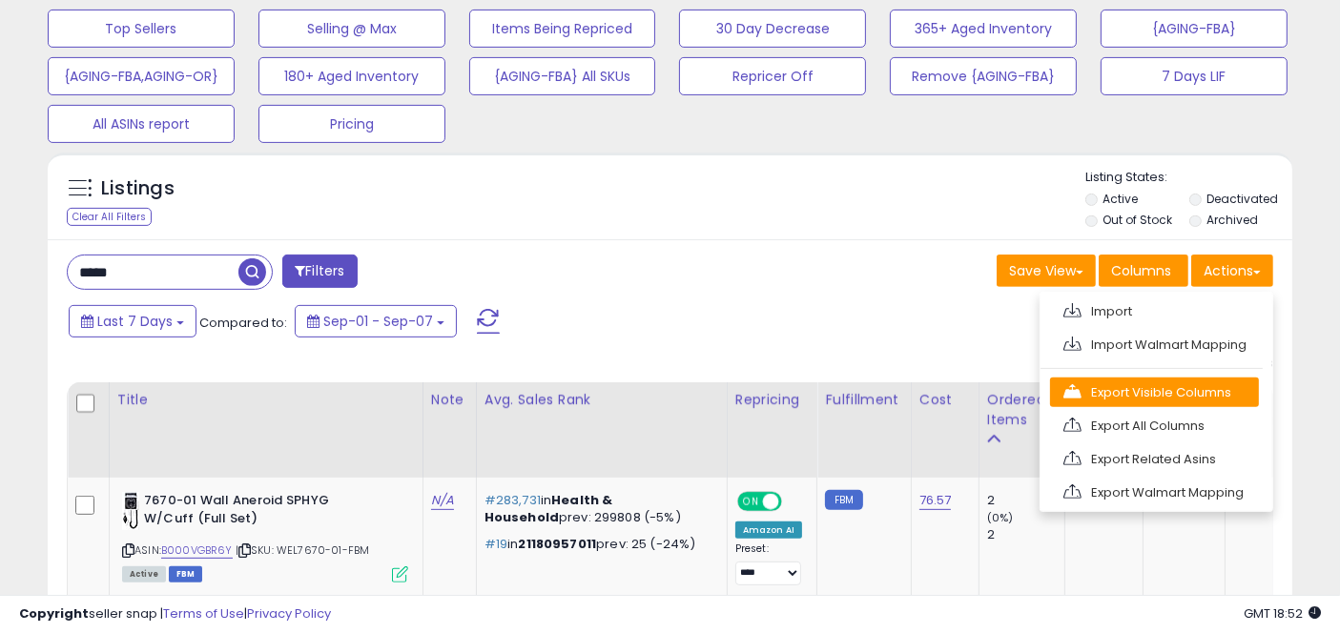
click at [1135, 383] on link "Export Visible Columns" at bounding box center [1154, 393] width 209 height 30
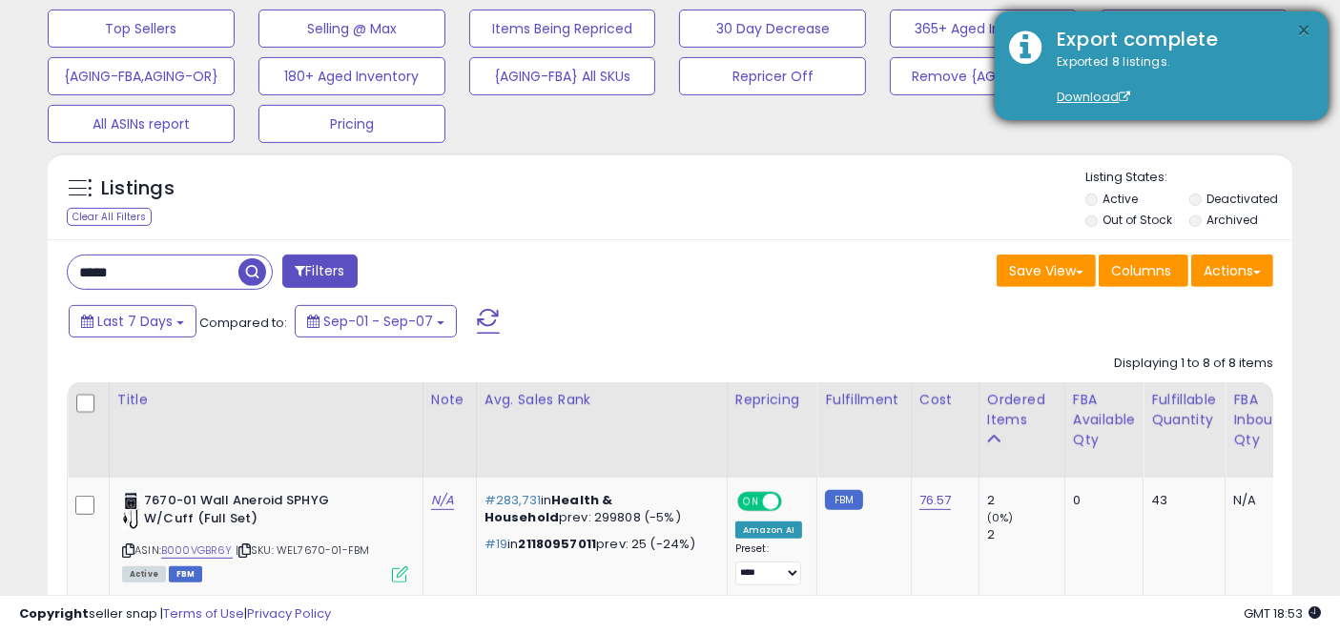
click at [1308, 31] on button "×" at bounding box center [1304, 31] width 15 height 24
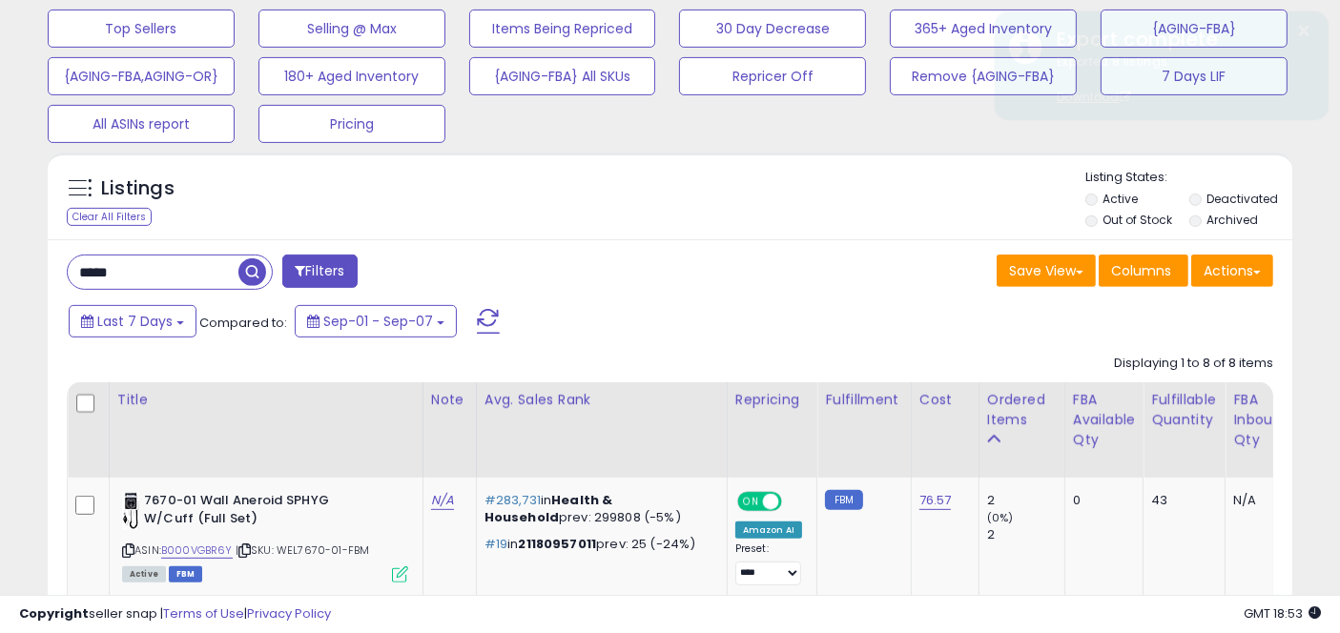
click at [653, 276] on div "***** Filters" at bounding box center [361, 274] width 618 height 38
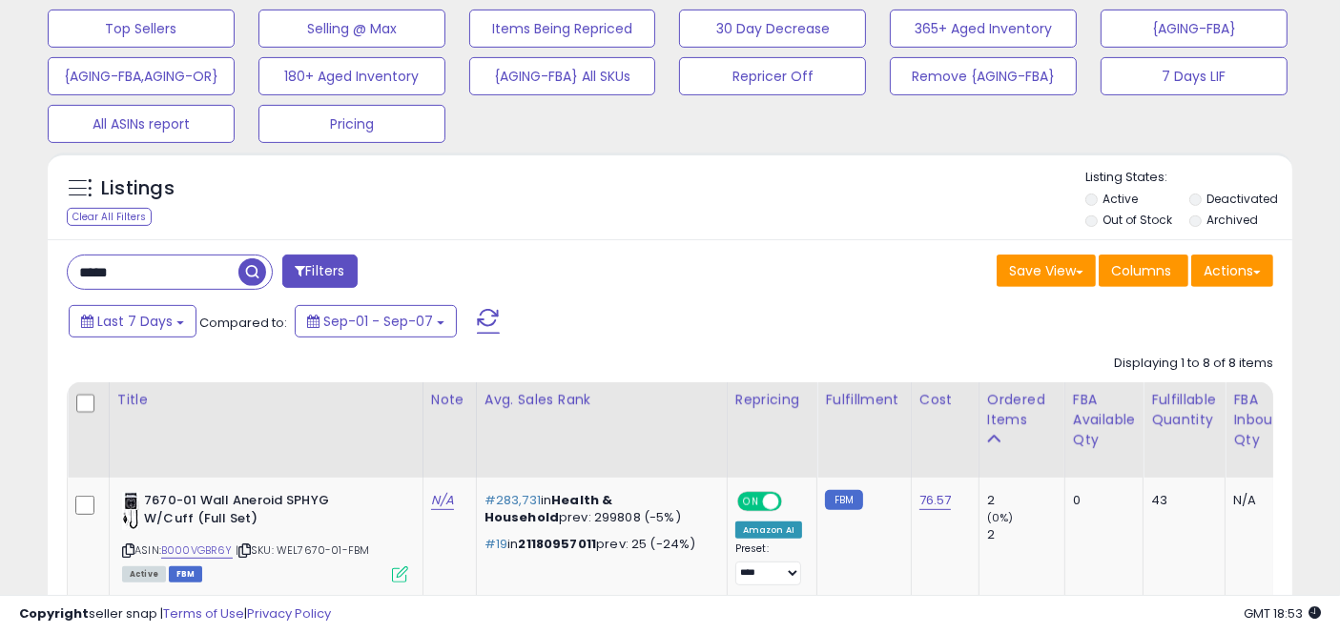
click at [620, 221] on div "Listings Clear All Filters Listing States:" at bounding box center [670, 201] width 1244 height 65
click at [622, 205] on div "Listings Clear All Filters Listing States:" at bounding box center [670, 201] width 1244 height 65
